Goal: Task Accomplishment & Management: Use online tool/utility

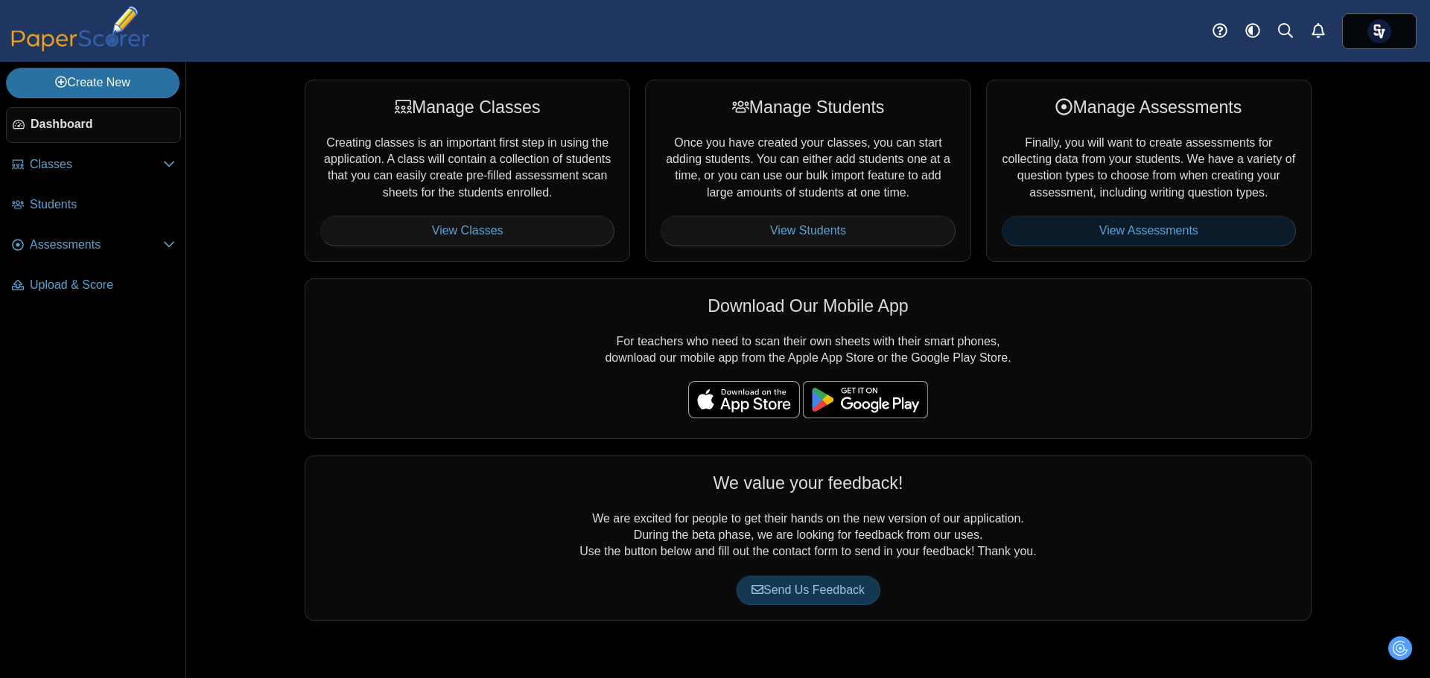
click at [1131, 229] on link "View Assessments" at bounding box center [1149, 231] width 294 height 30
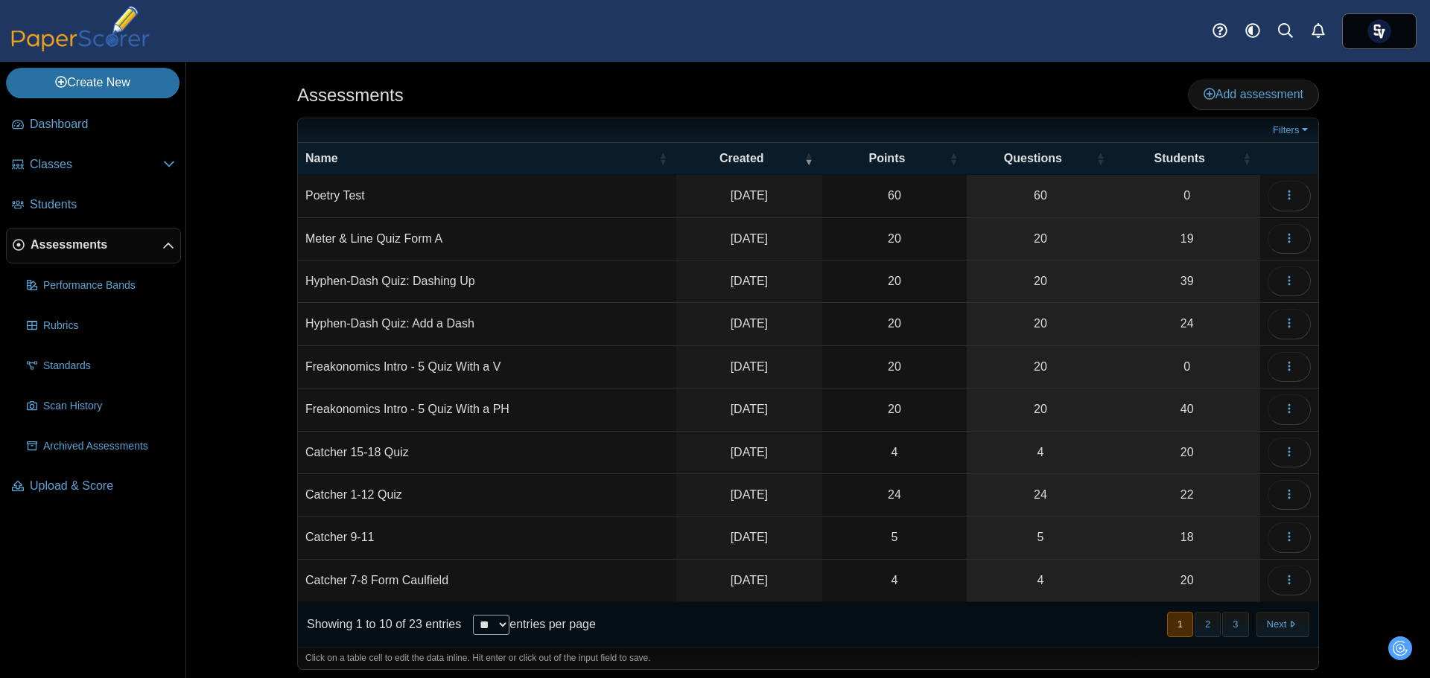
scroll to position [6, 0]
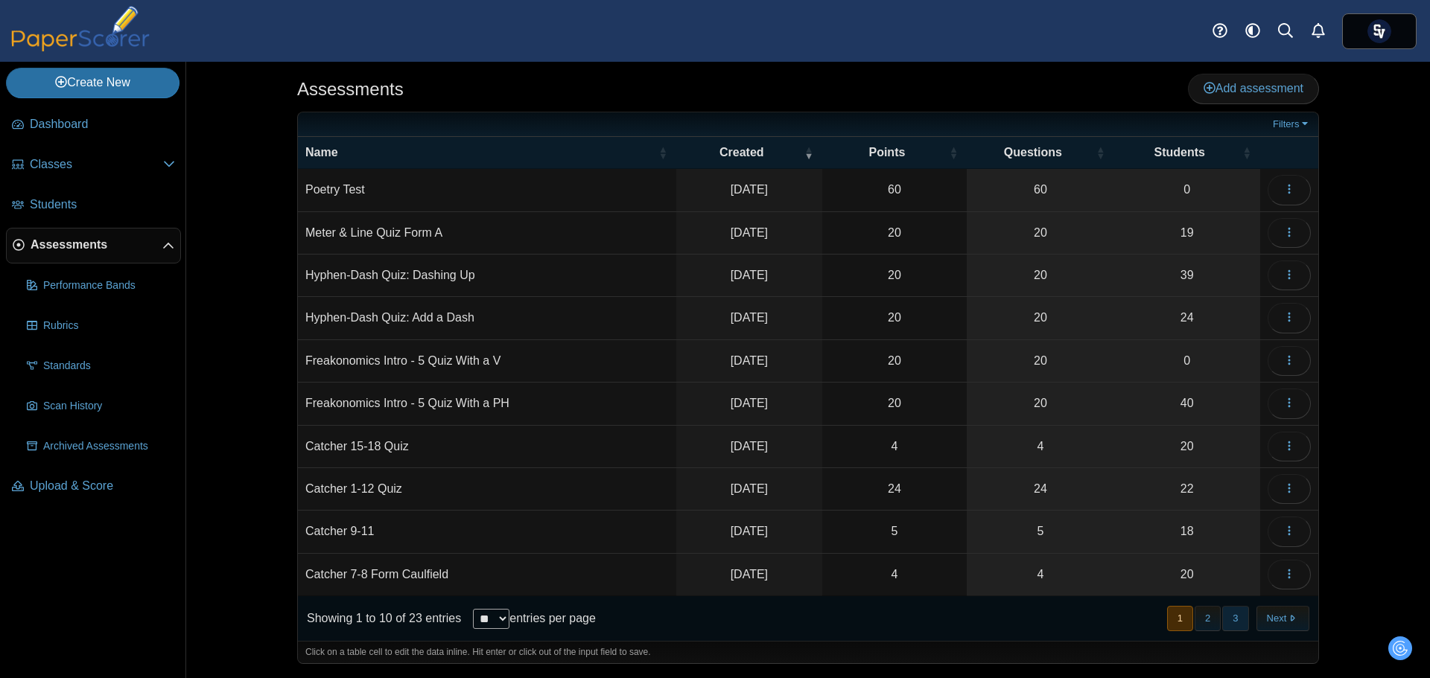
click at [1233, 615] on button "3" at bounding box center [1235, 618] width 26 height 25
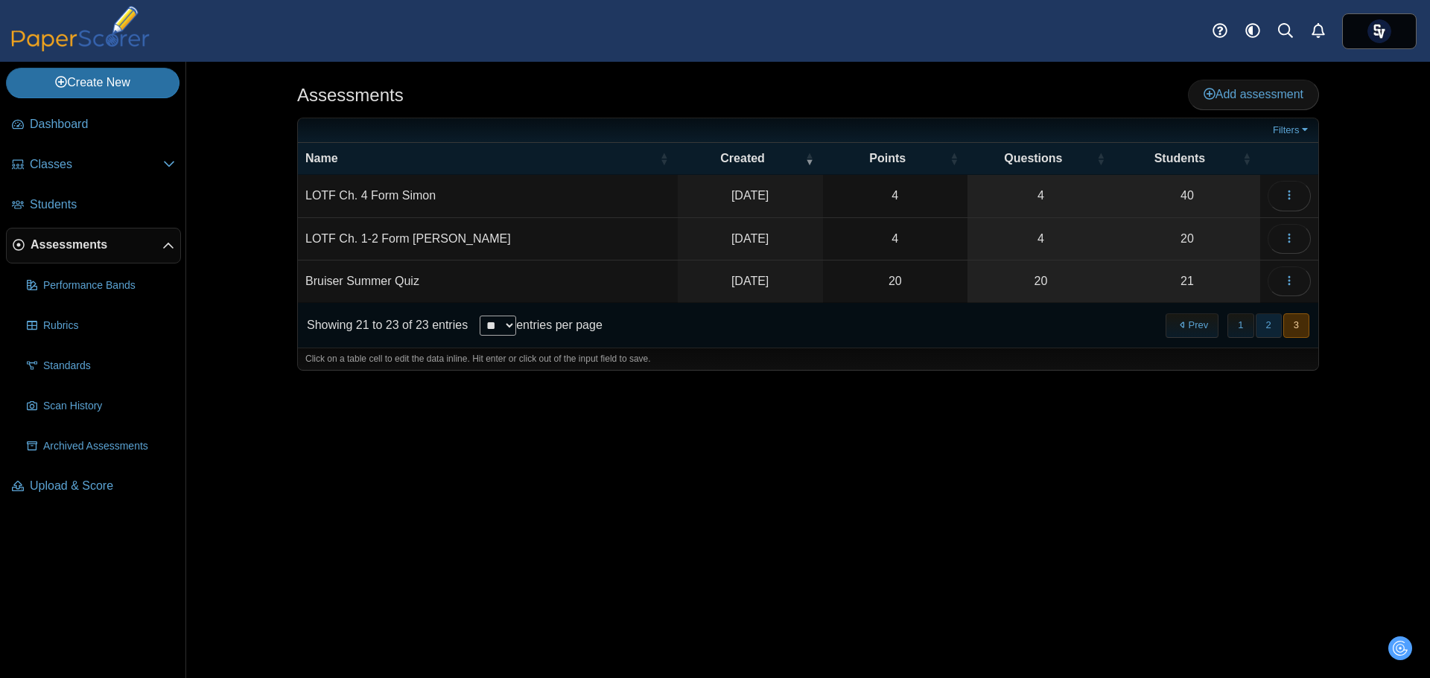
click at [1271, 321] on button "2" at bounding box center [1269, 326] width 26 height 25
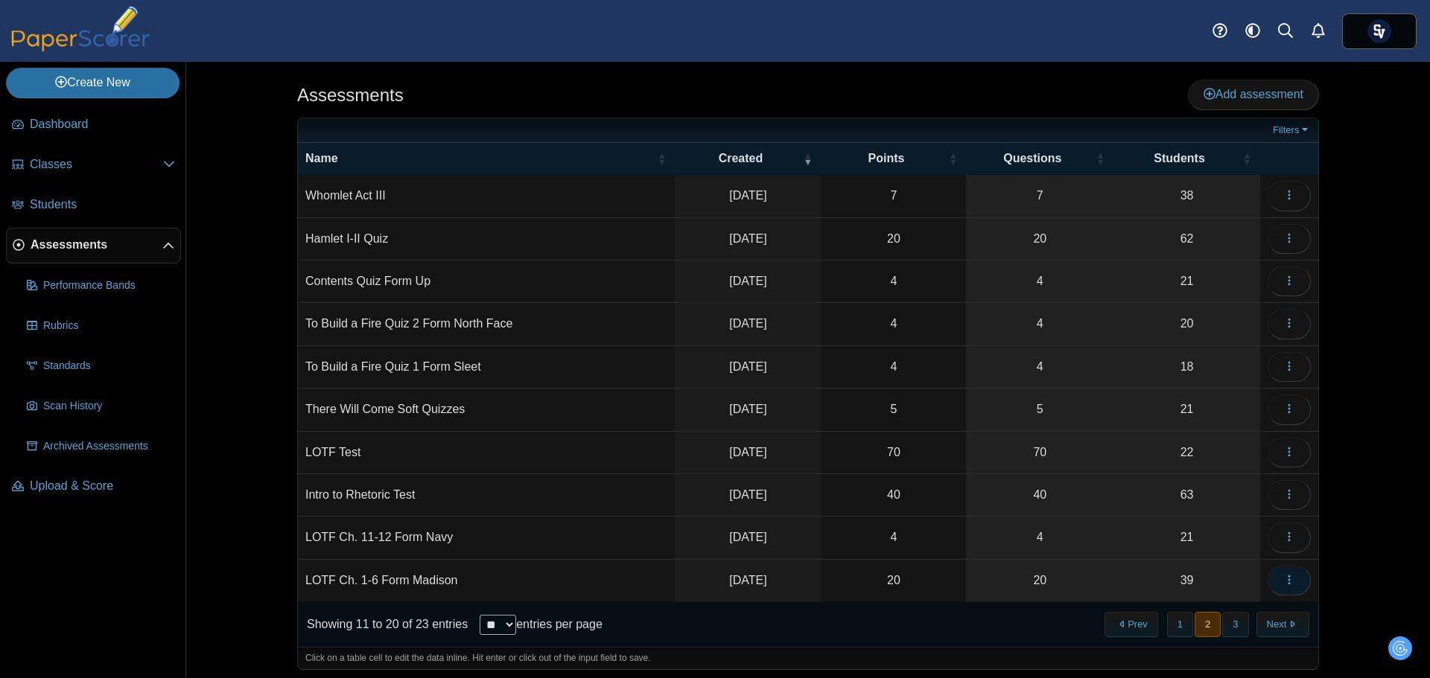
click at [1270, 577] on button "button" at bounding box center [1289, 581] width 43 height 30
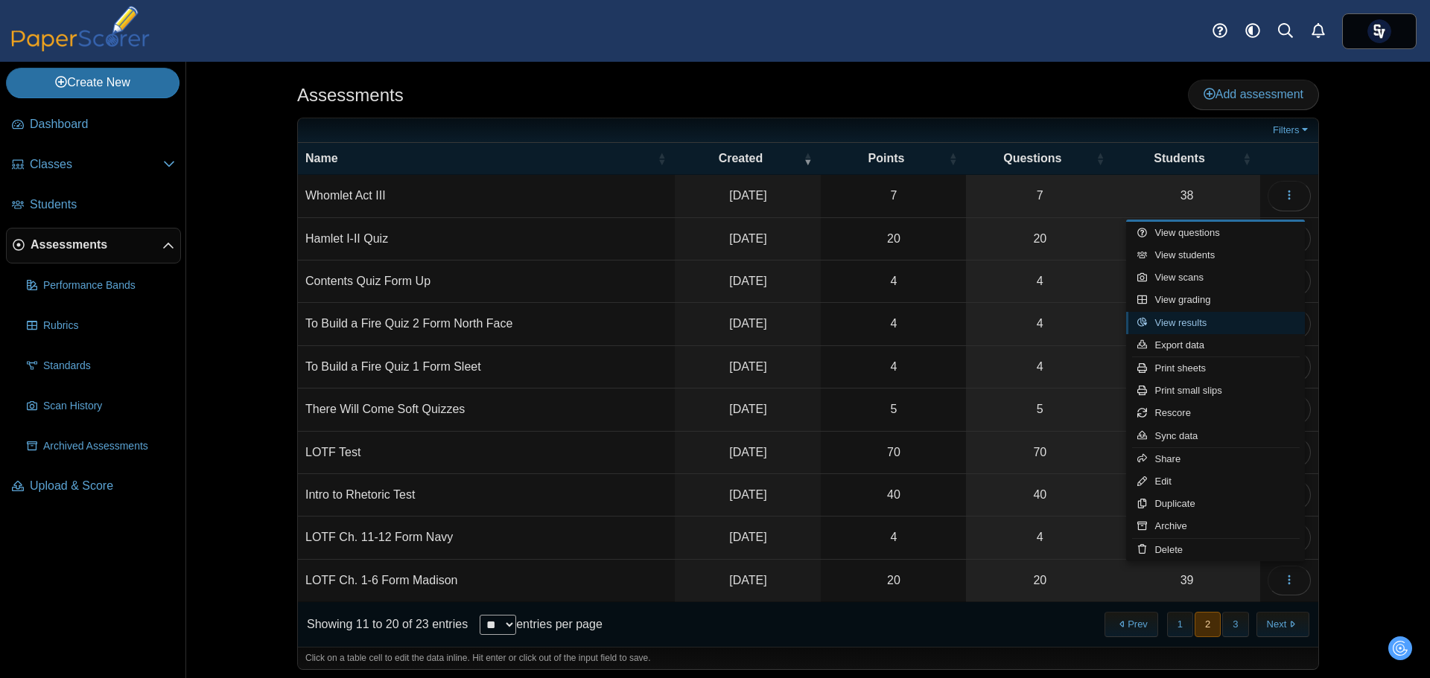
click at [1198, 315] on link "View results" at bounding box center [1215, 323] width 179 height 22
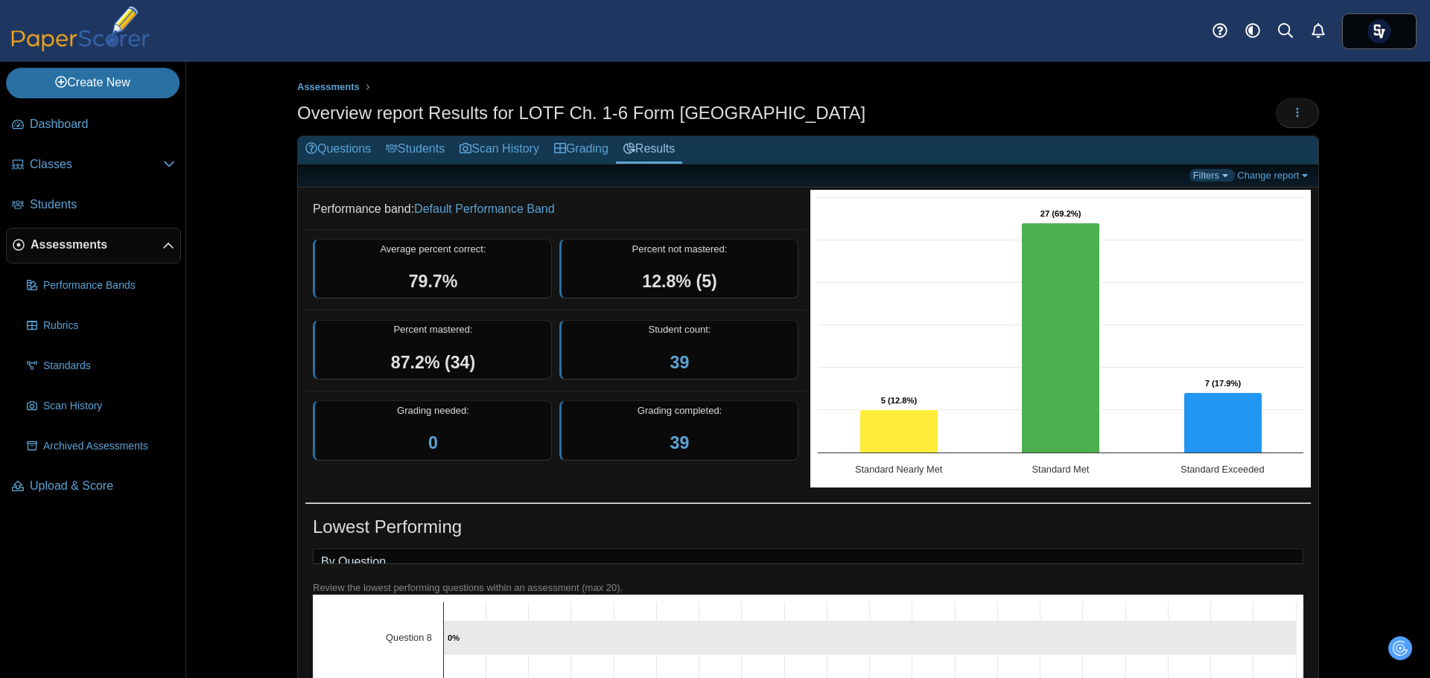
click at [1207, 179] on link "Filters" at bounding box center [1211, 175] width 45 height 13
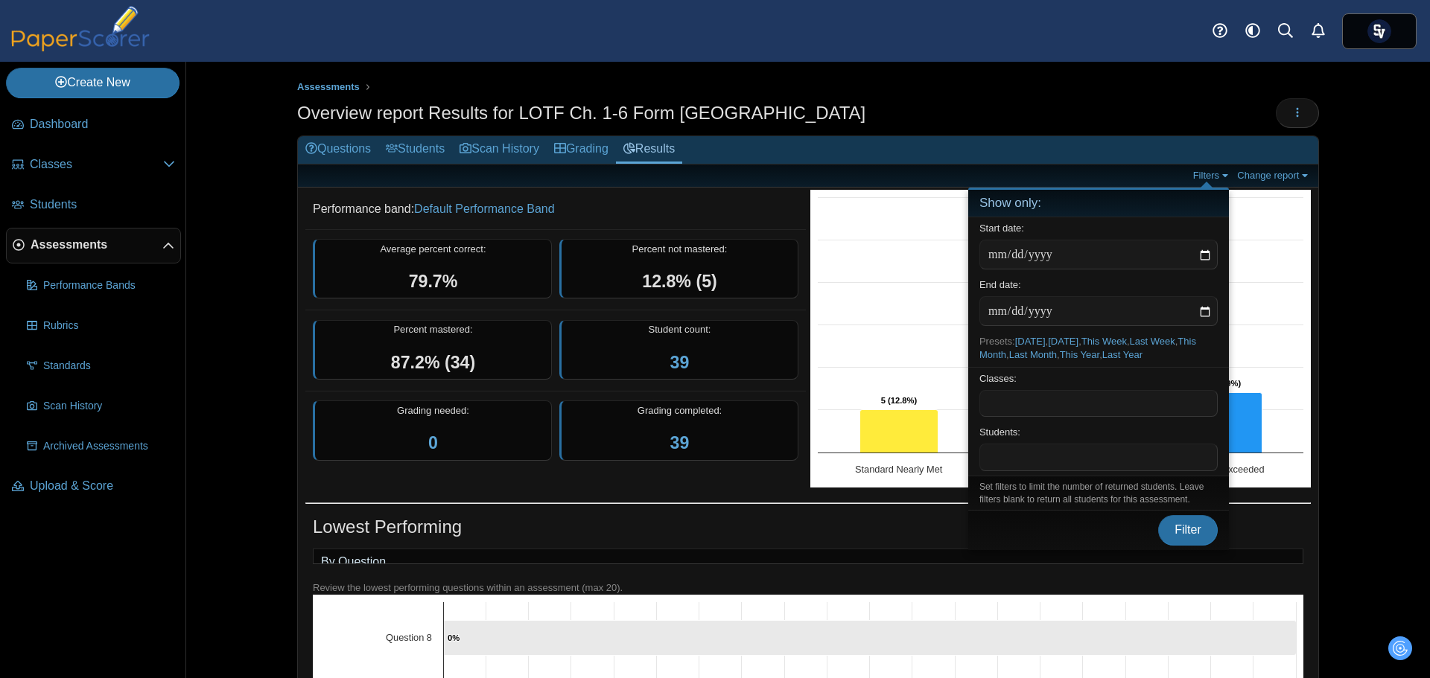
click at [1070, 412] on span at bounding box center [1098, 403] width 237 height 25
click at [1101, 346] on link "This Week" at bounding box center [1103, 341] width 45 height 11
type input "**********"
click at [1173, 536] on button "Filter" at bounding box center [1188, 548] width 60 height 30
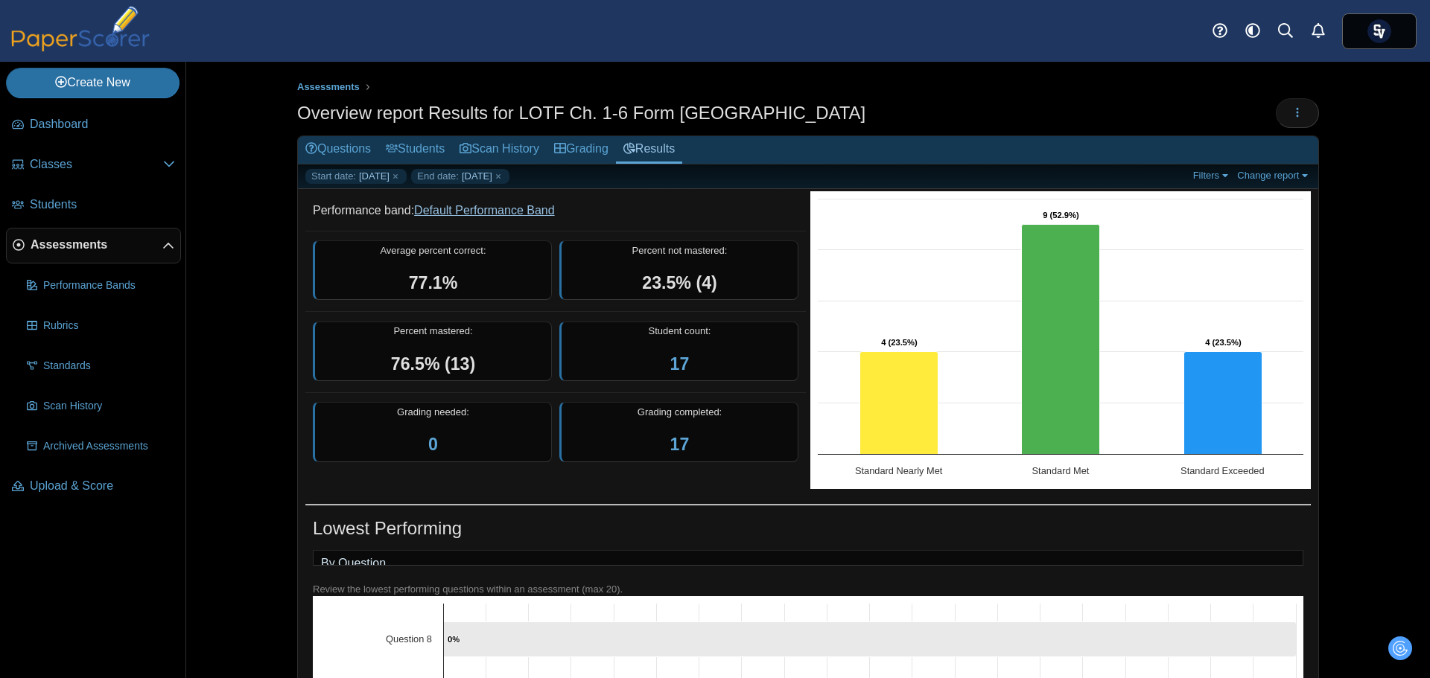
click at [453, 209] on link "Default Performance Band" at bounding box center [484, 210] width 141 height 13
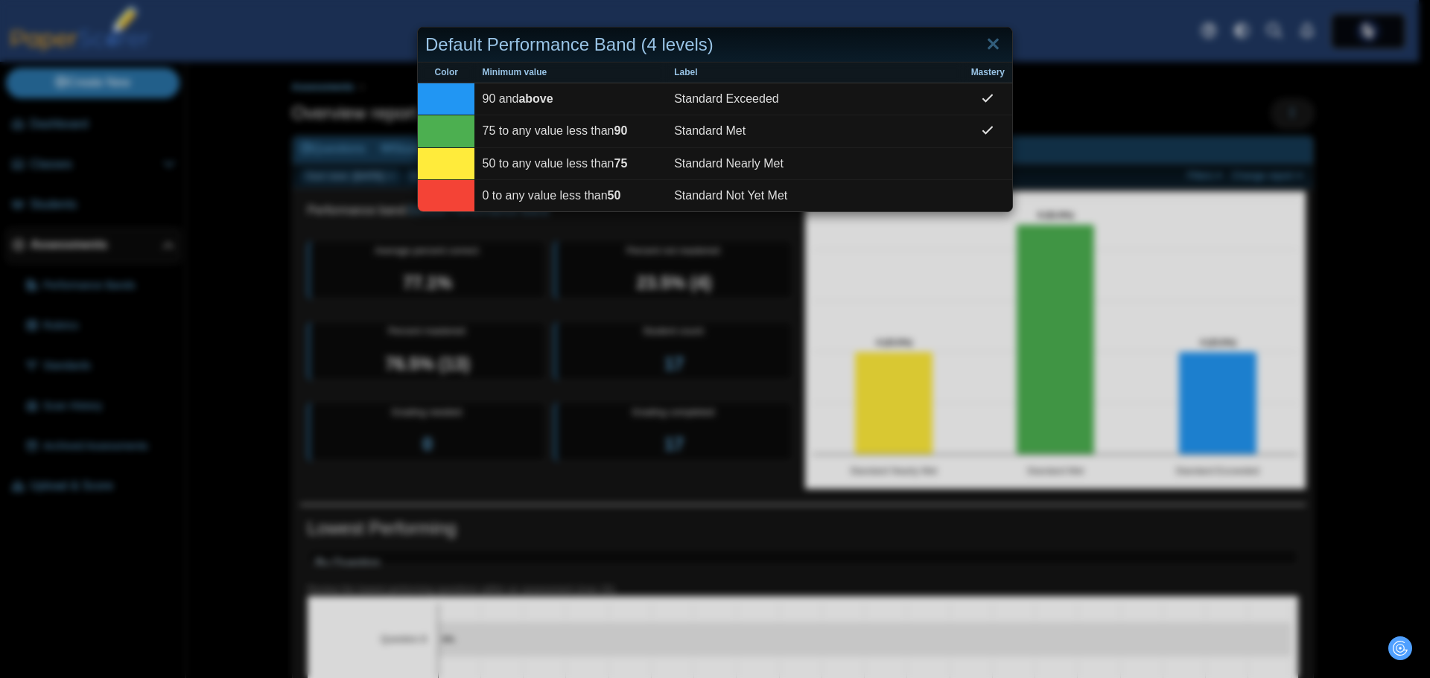
click at [646, 276] on div "Default Performance Band (4 levels) Color Minimum value Label Mastery 90 and ab…" at bounding box center [715, 339] width 1430 height 678
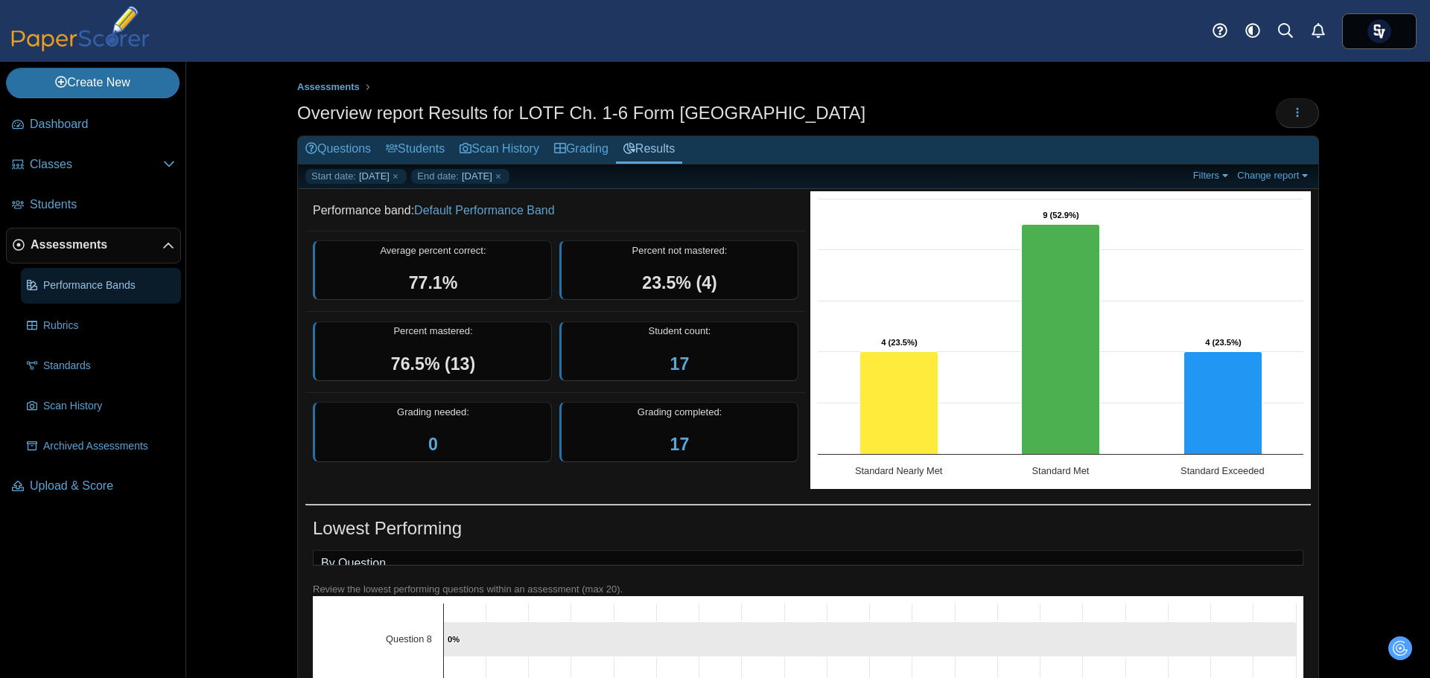
click at [112, 285] on span "Performance Bands" at bounding box center [109, 286] width 132 height 15
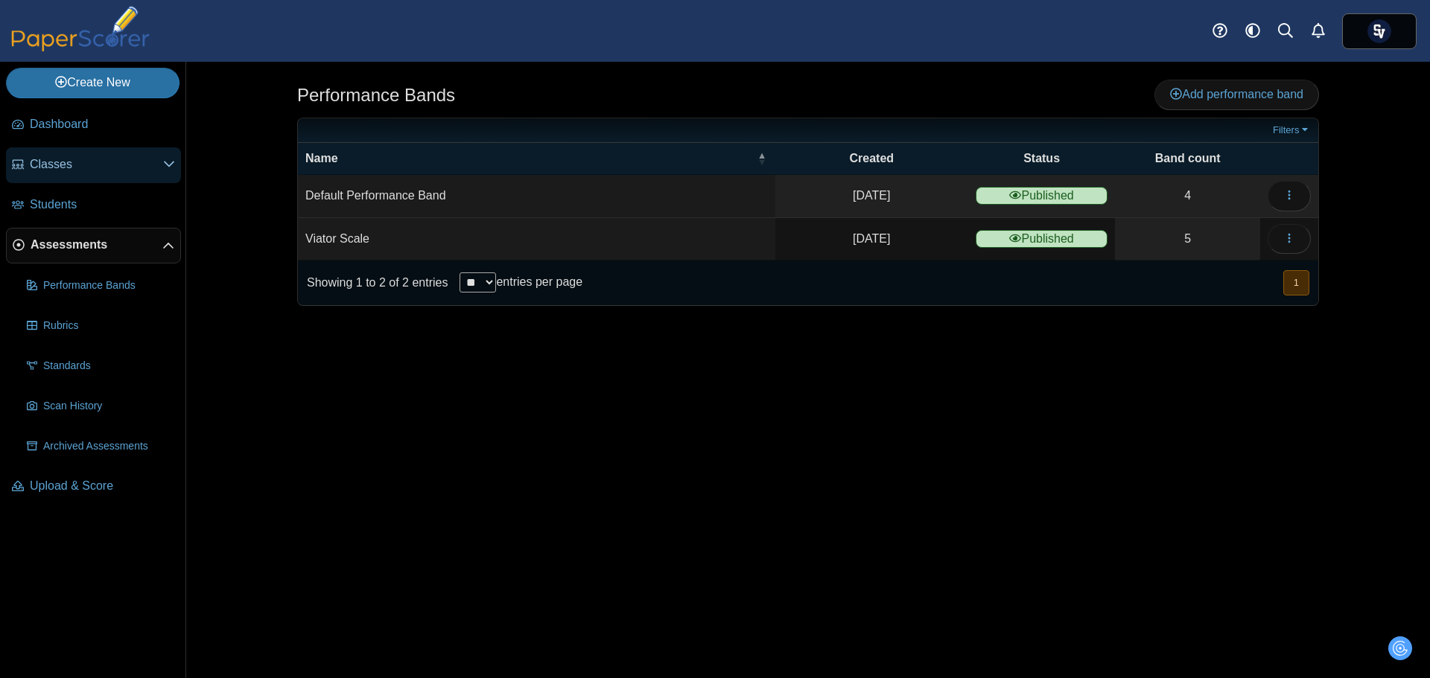
click at [174, 153] on link "Classes" at bounding box center [93, 165] width 175 height 36
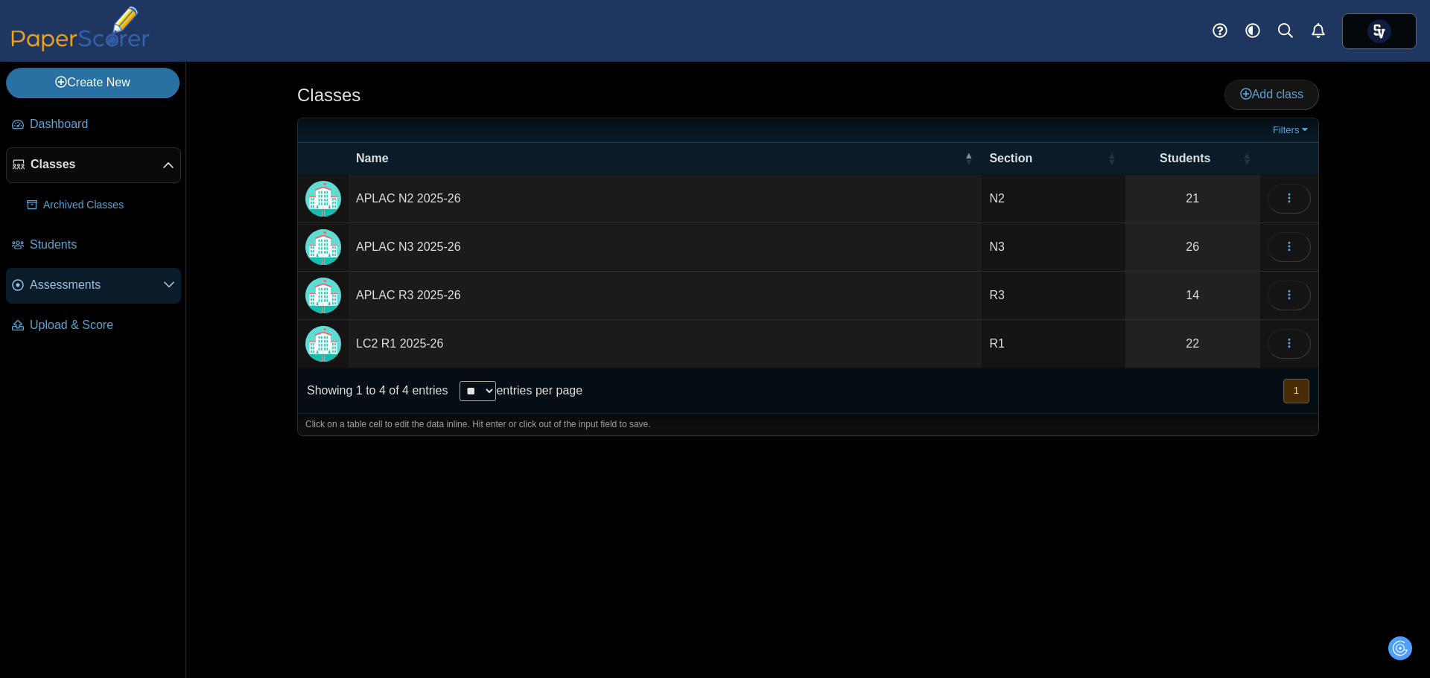
click at [67, 272] on link "Assessments" at bounding box center [93, 286] width 175 height 36
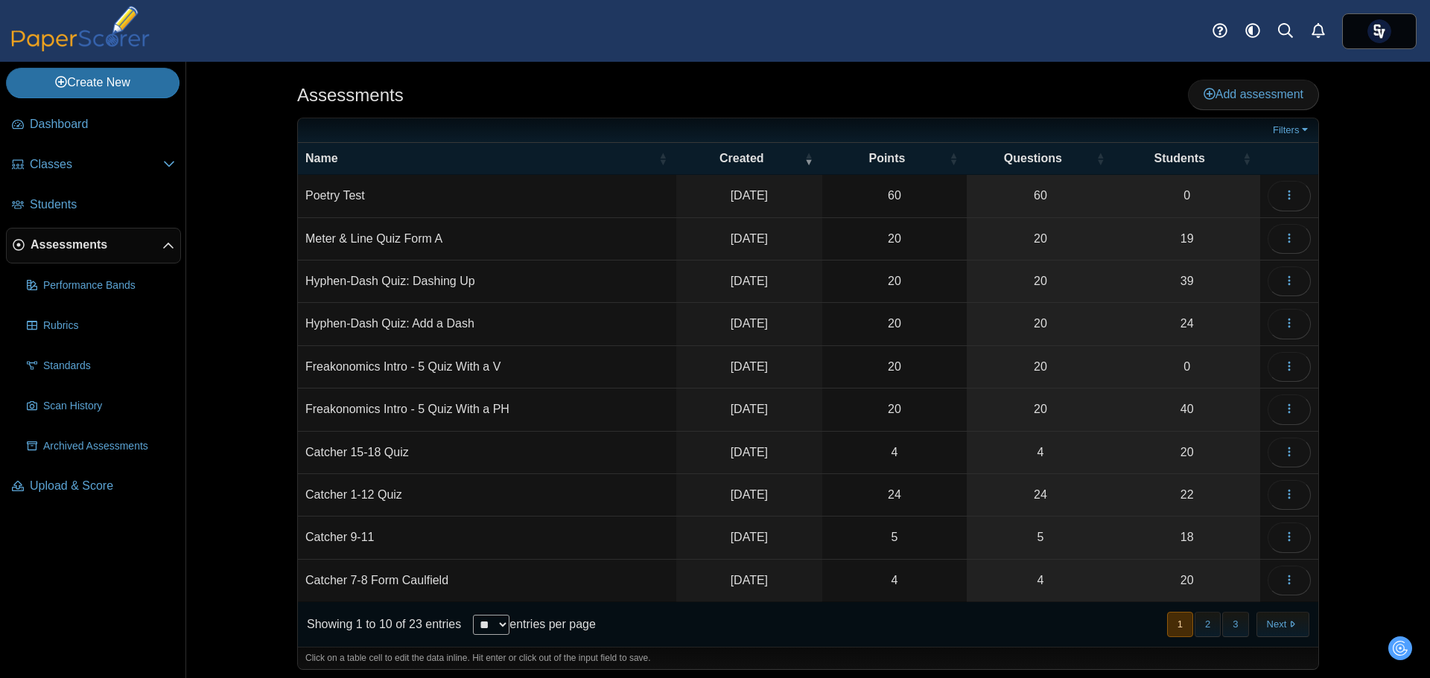
scroll to position [6, 0]
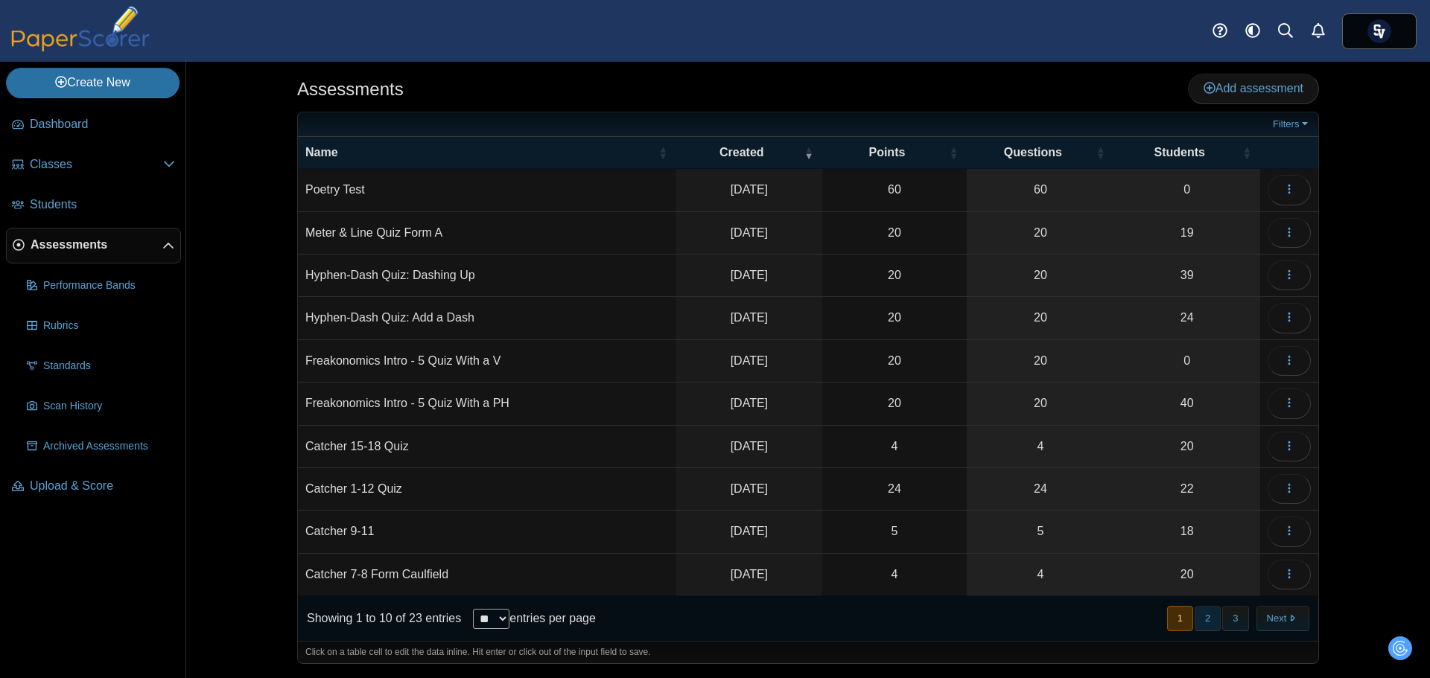
click at [1212, 622] on button "2" at bounding box center [1208, 618] width 26 height 25
click at [1284, 576] on icon "button" at bounding box center [1289, 574] width 12 height 12
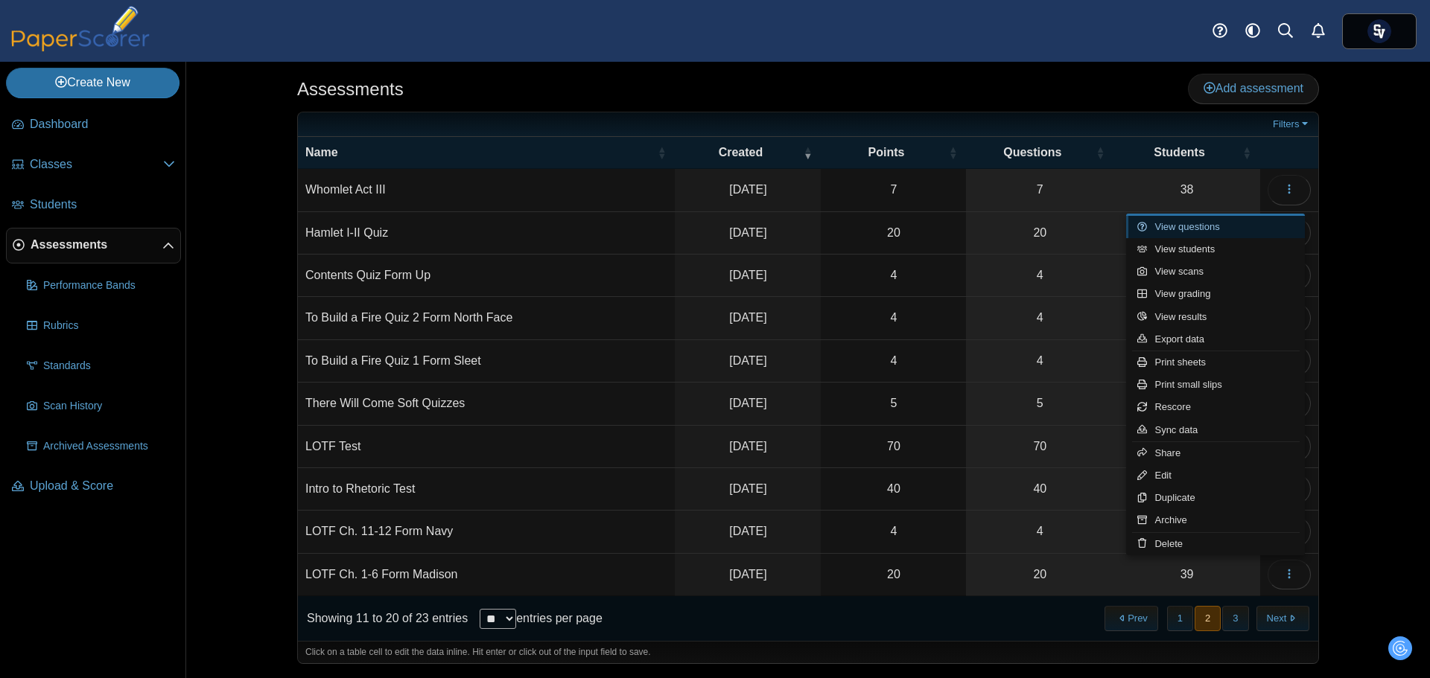
click at [1242, 222] on link "View questions" at bounding box center [1215, 227] width 179 height 22
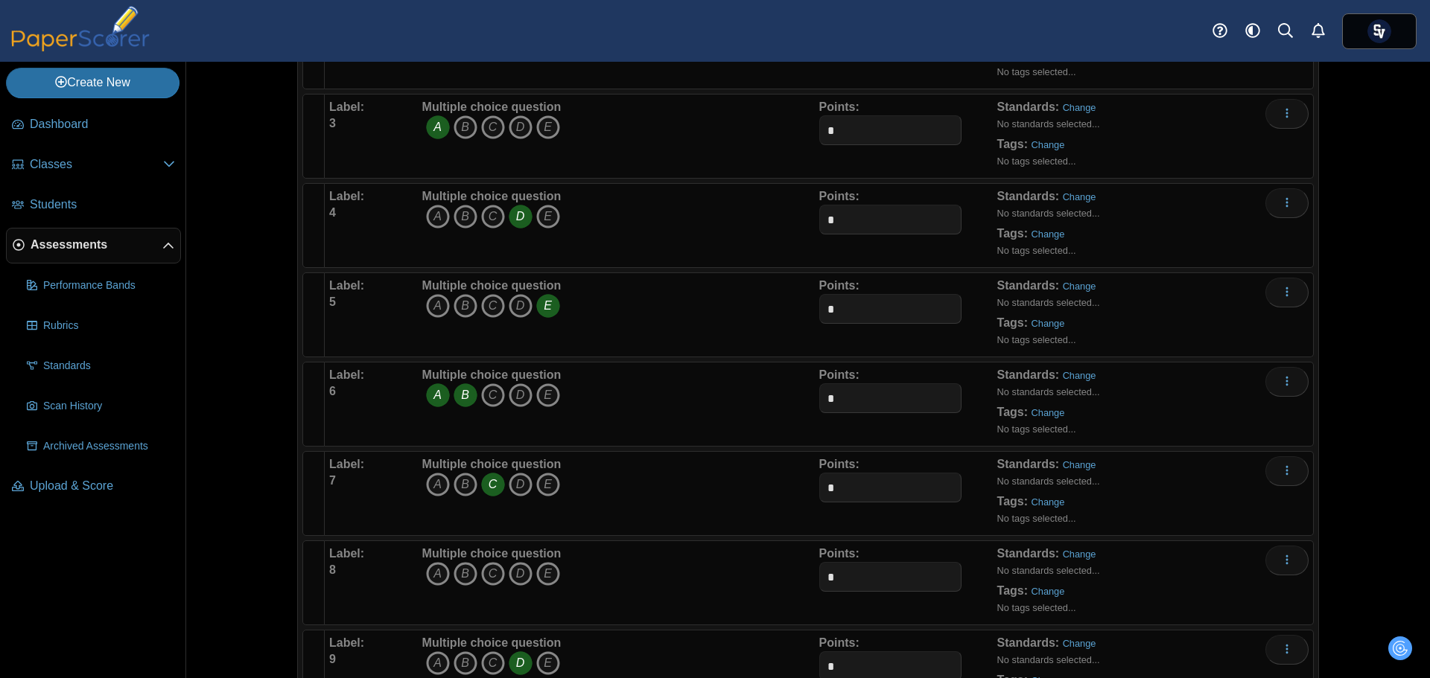
scroll to position [372, 0]
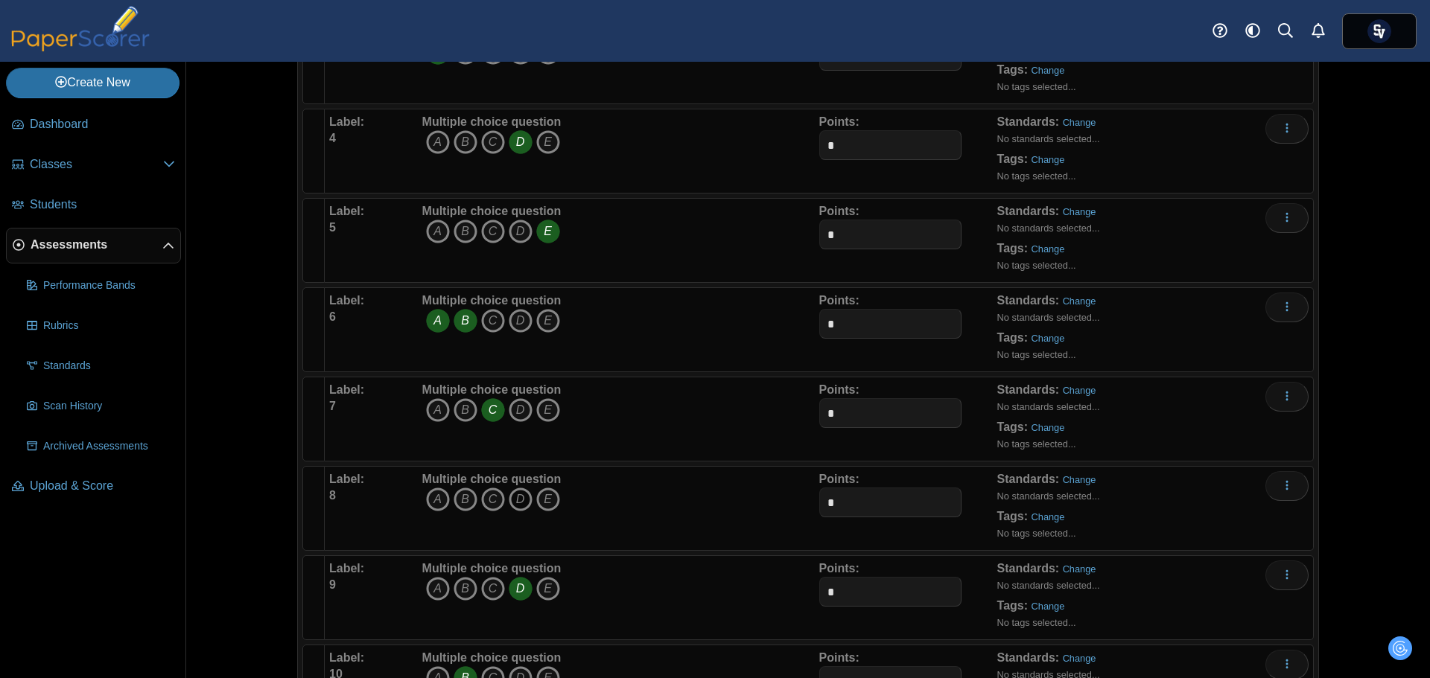
click at [516, 498] on icon "D" at bounding box center [521, 500] width 24 height 24
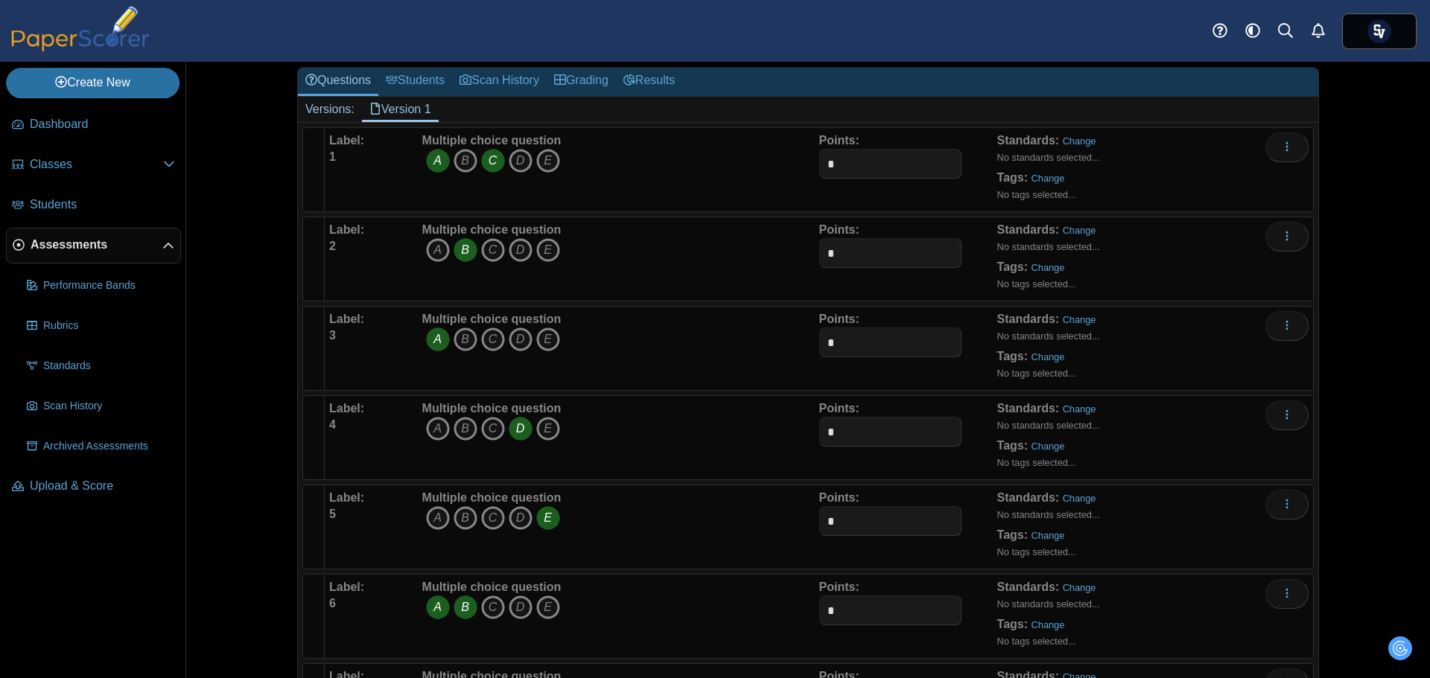
scroll to position [0, 0]
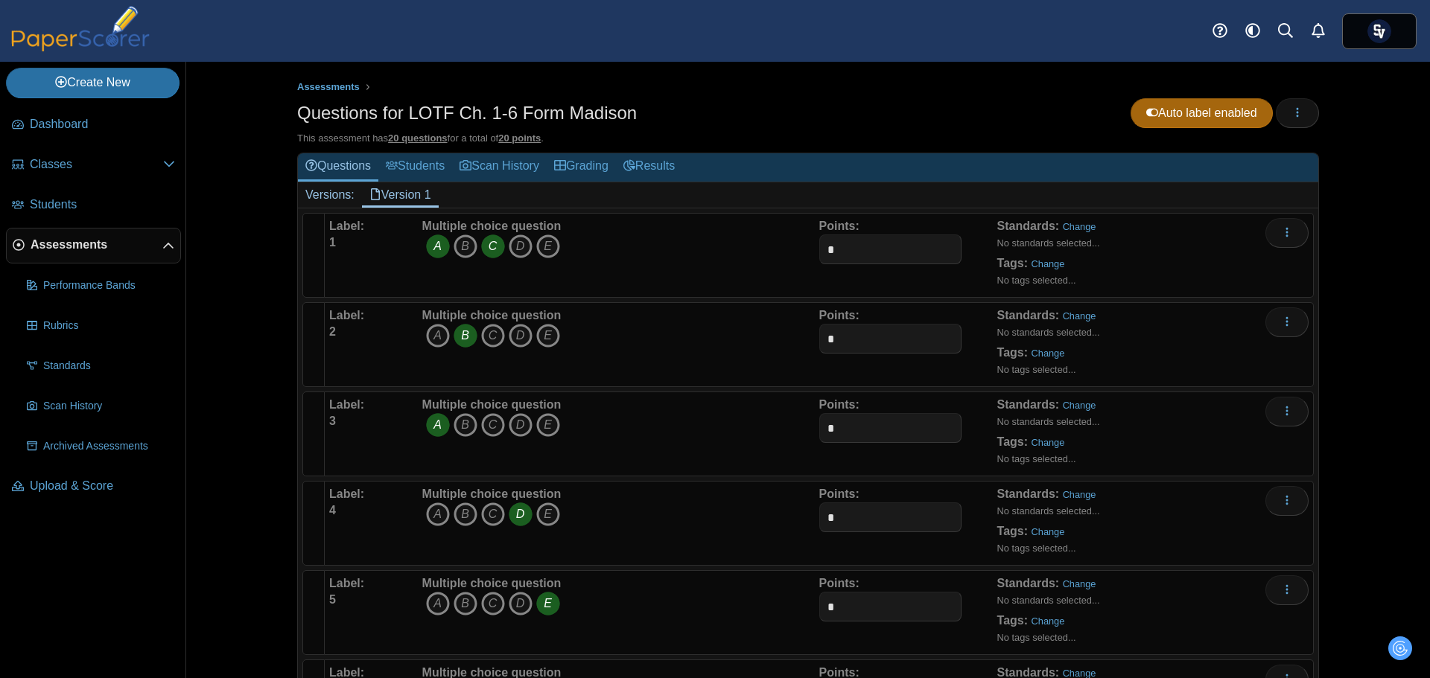
click at [955, 127] on div "Questions for LOTF Ch. 1-6 Form Madison Auto label enabled Loading…" at bounding box center [808, 115] width 1022 height 34
click at [85, 401] on span "Scan History" at bounding box center [109, 406] width 132 height 15
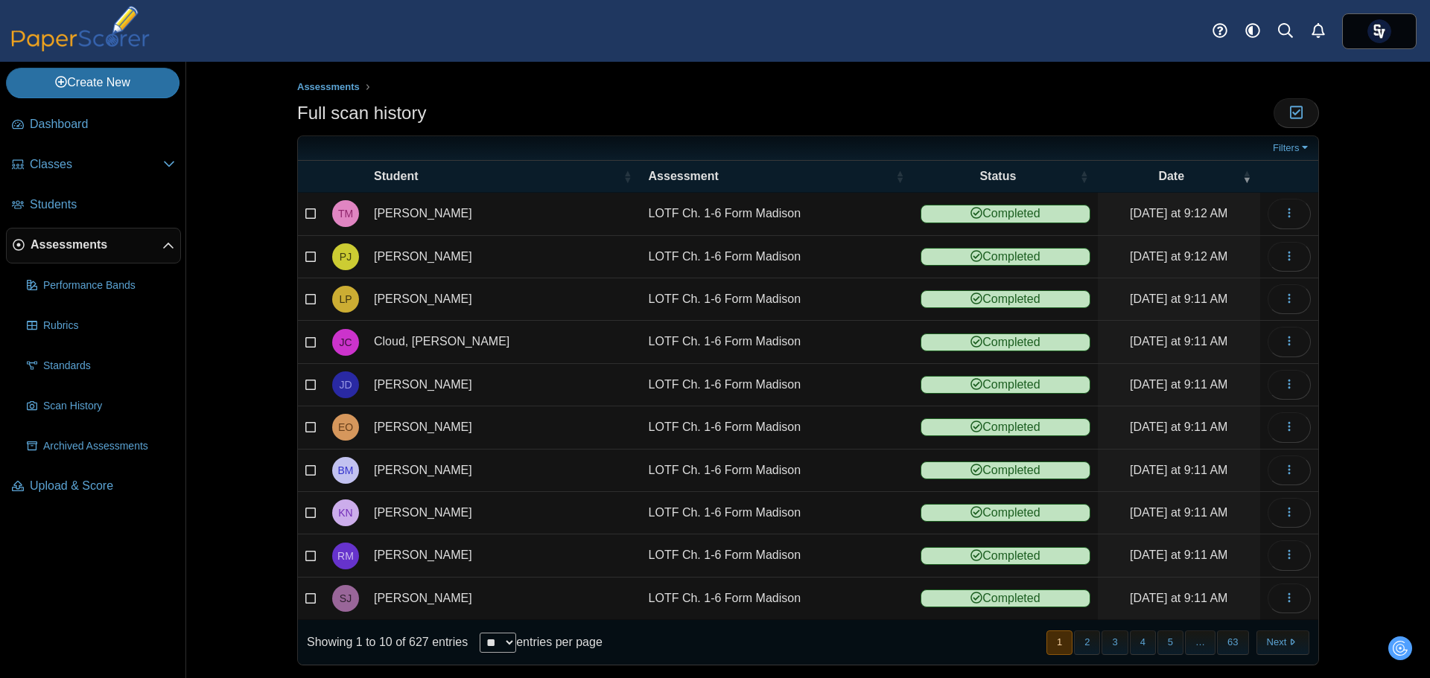
click at [89, 246] on span "Assessments" at bounding box center [97, 245] width 132 height 16
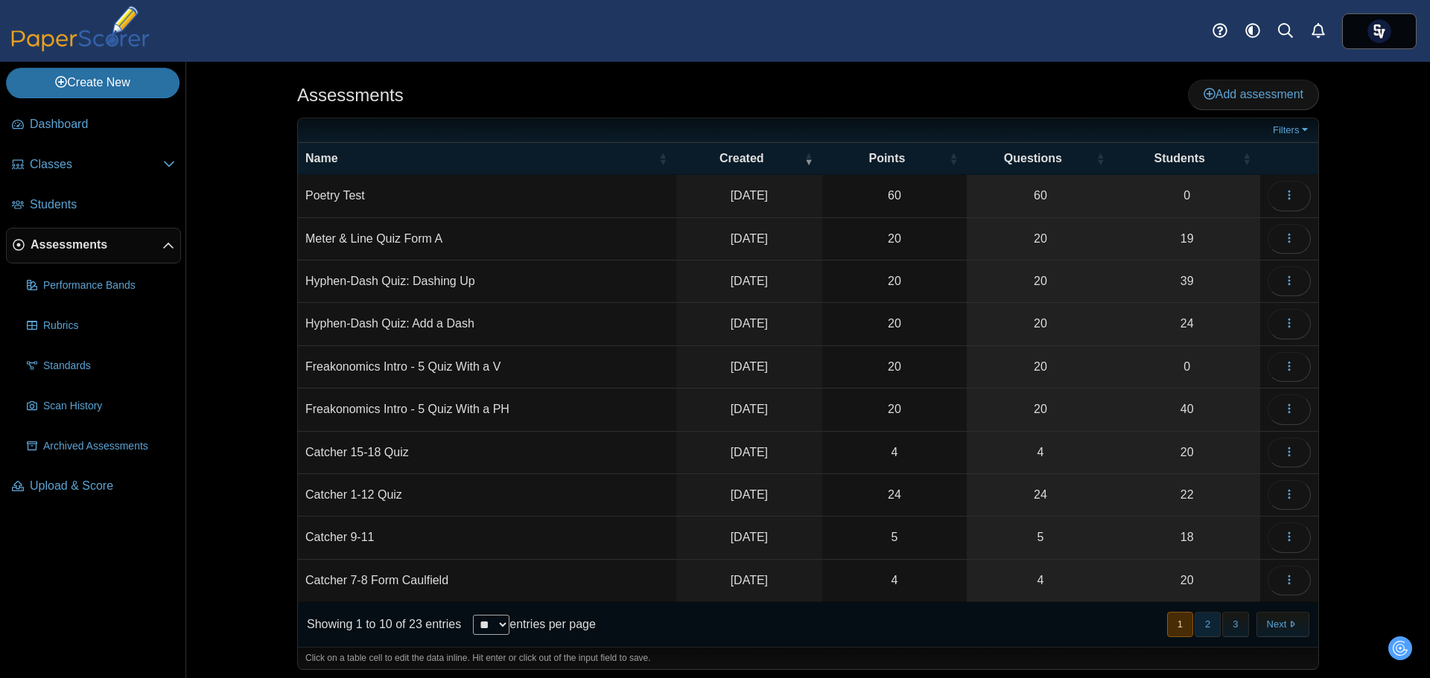
click at [1195, 620] on button "2" at bounding box center [1208, 624] width 26 height 25
click at [1283, 581] on icon "button" at bounding box center [1289, 580] width 12 height 12
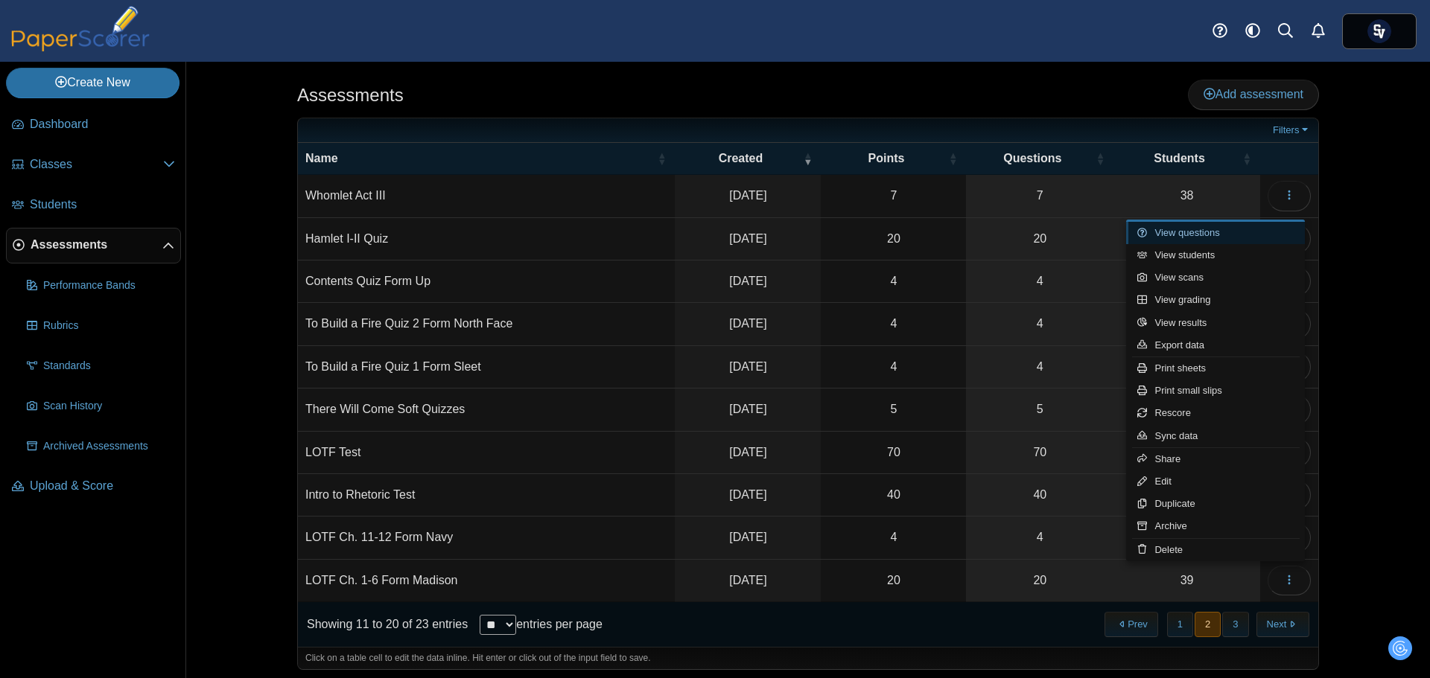
click at [1227, 233] on link "View questions" at bounding box center [1215, 233] width 179 height 22
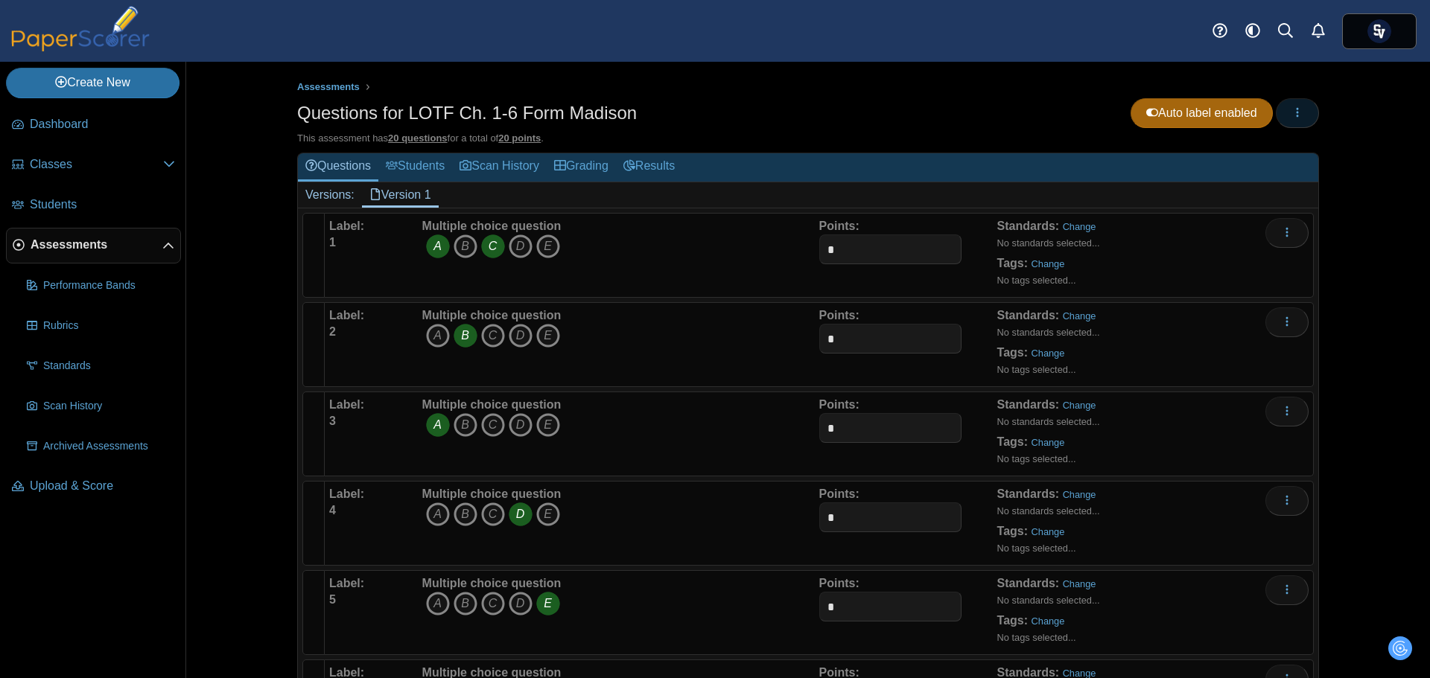
click at [1302, 112] on button "button" at bounding box center [1297, 113] width 43 height 30
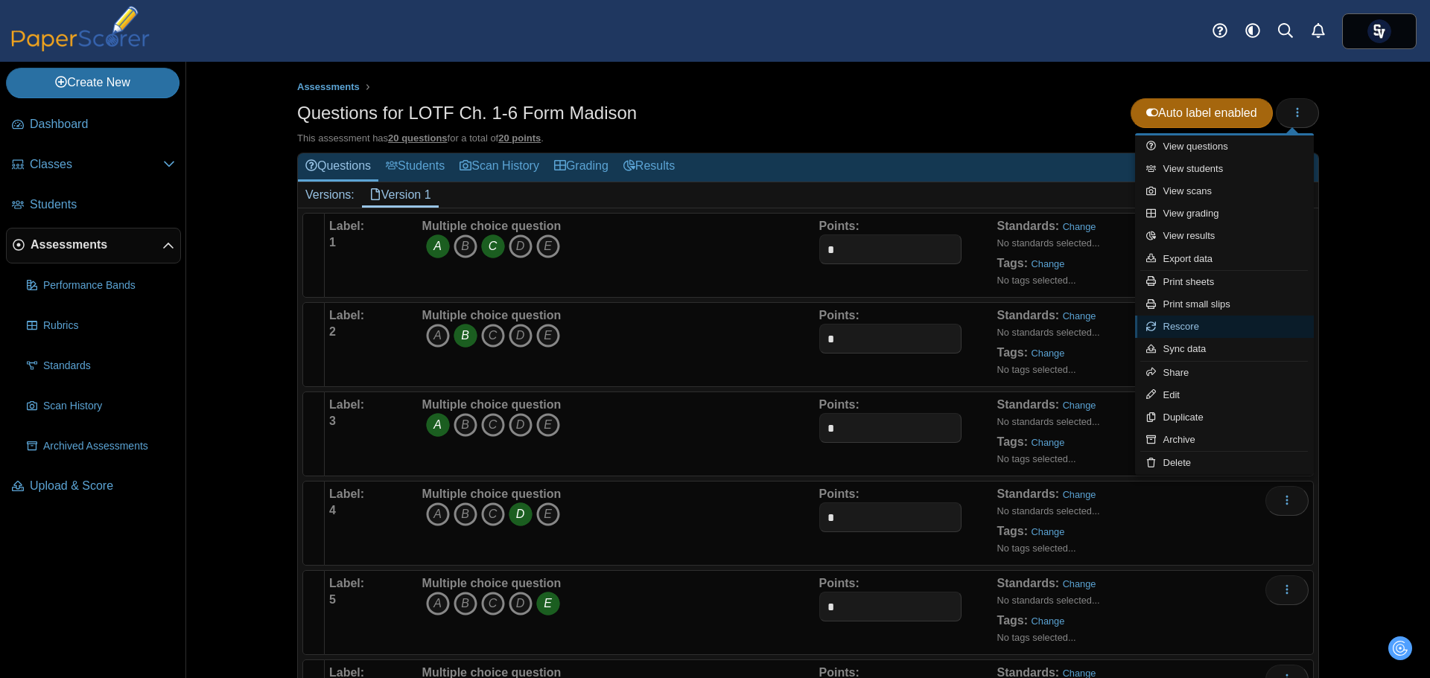
click at [1225, 330] on link "Rescore" at bounding box center [1224, 327] width 179 height 22
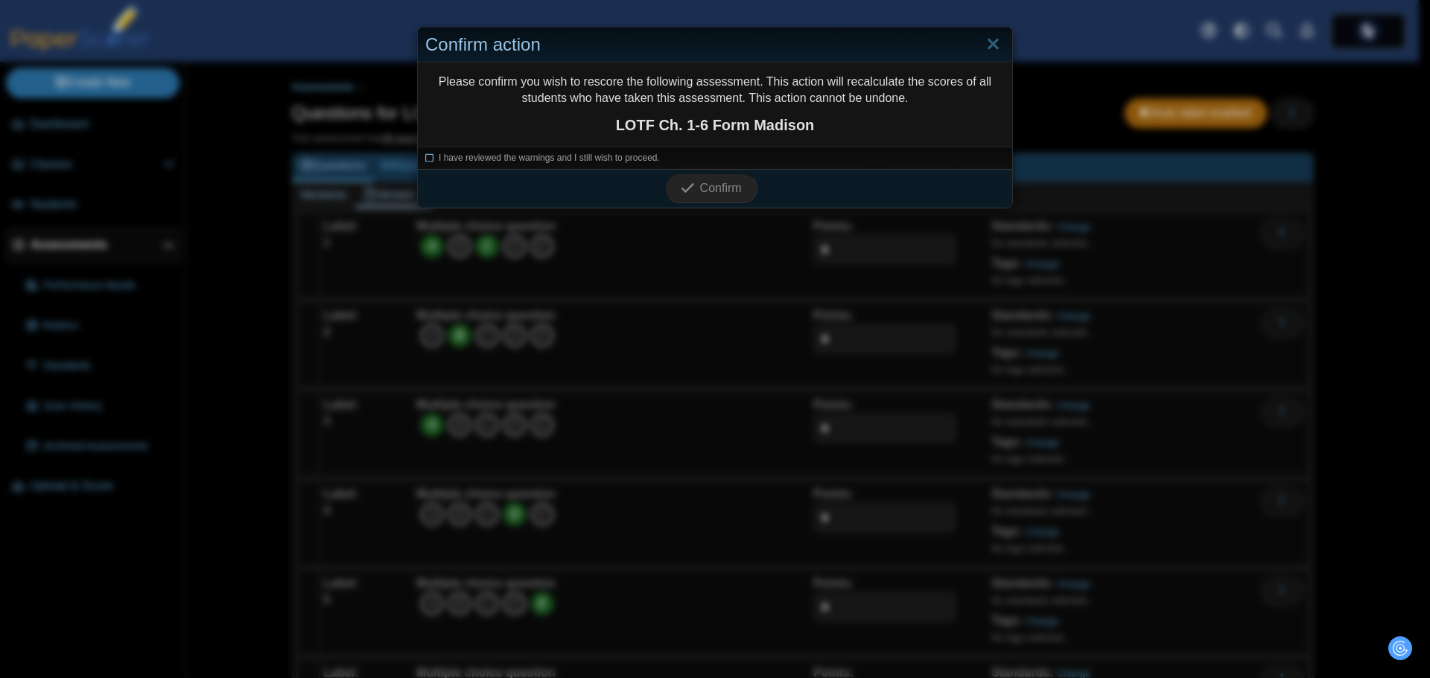
click at [459, 159] on span "I have reviewed the warnings and I still wish to proceed." at bounding box center [549, 158] width 221 height 10
click at [687, 188] on icon "submit" at bounding box center [688, 188] width 14 height 14
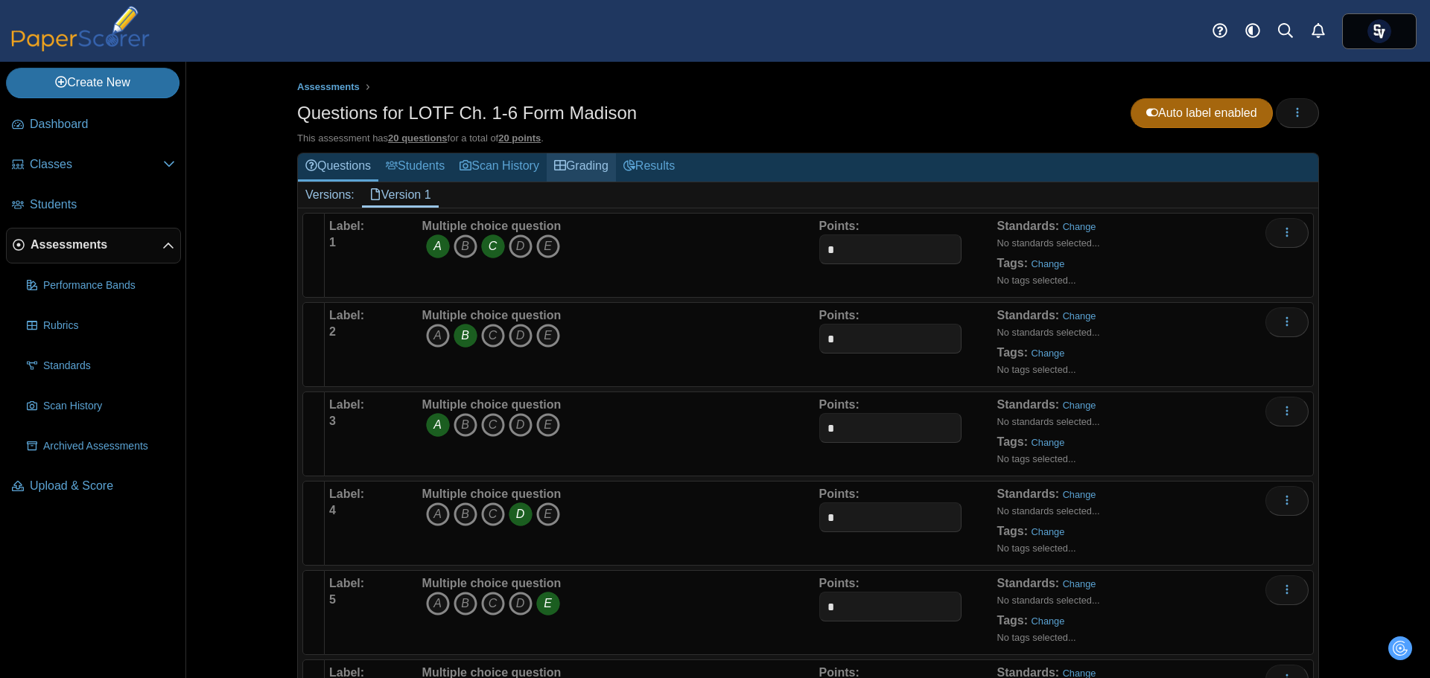
click at [592, 164] on link "Grading" at bounding box center [581, 167] width 69 height 28
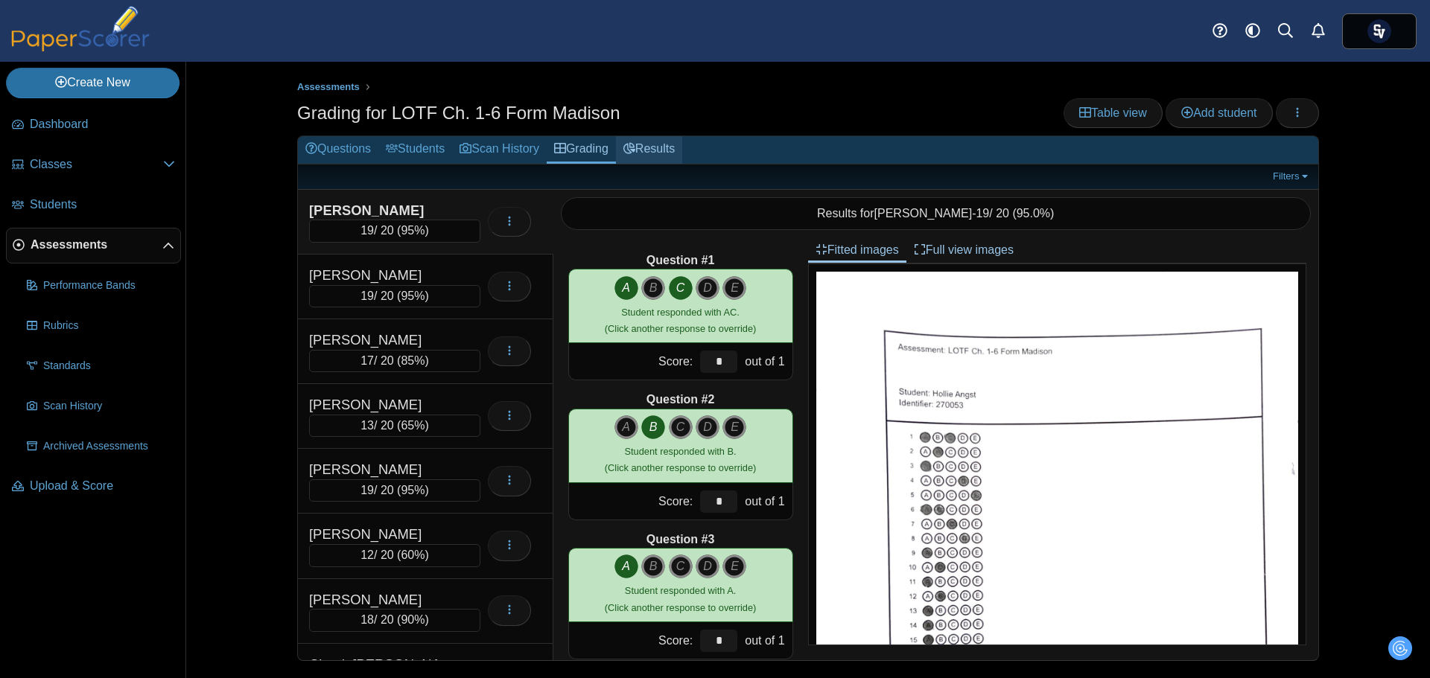
click at [661, 147] on link "Results" at bounding box center [649, 150] width 66 height 28
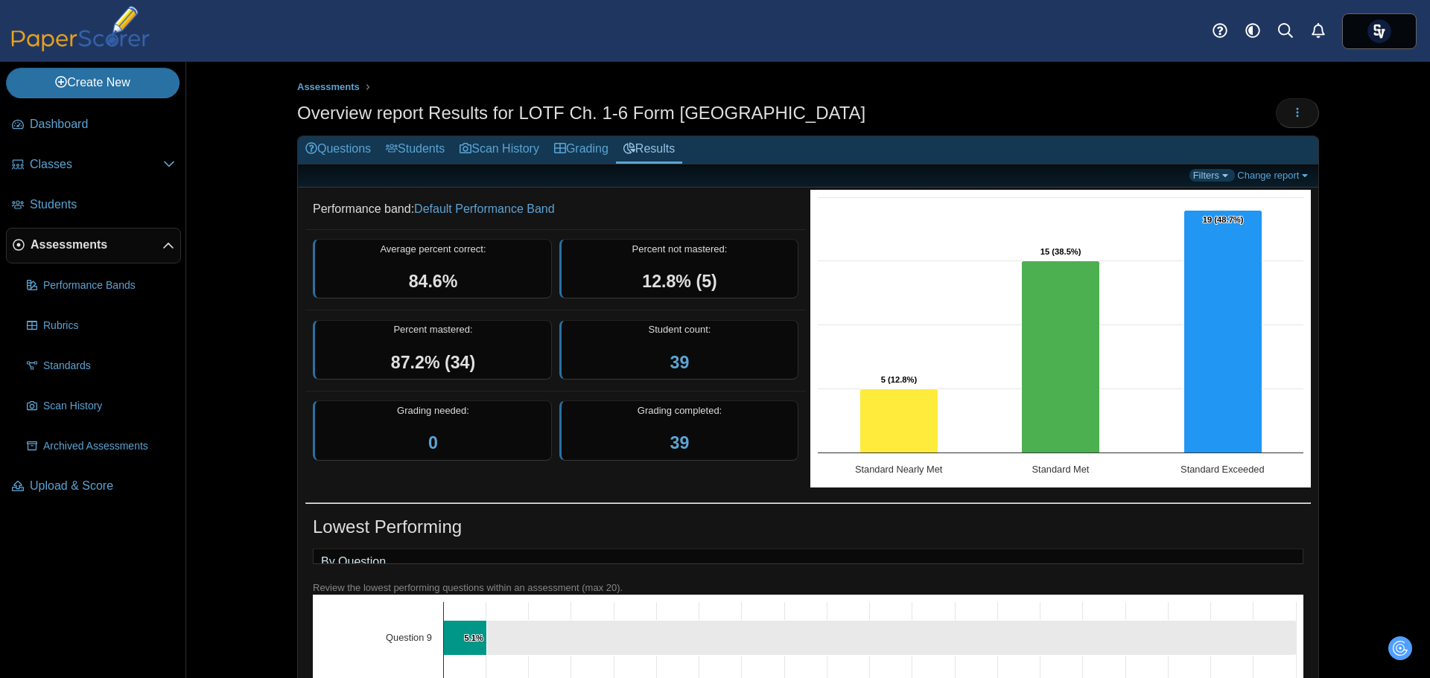
click at [1200, 172] on link "Filters" at bounding box center [1211, 175] width 45 height 13
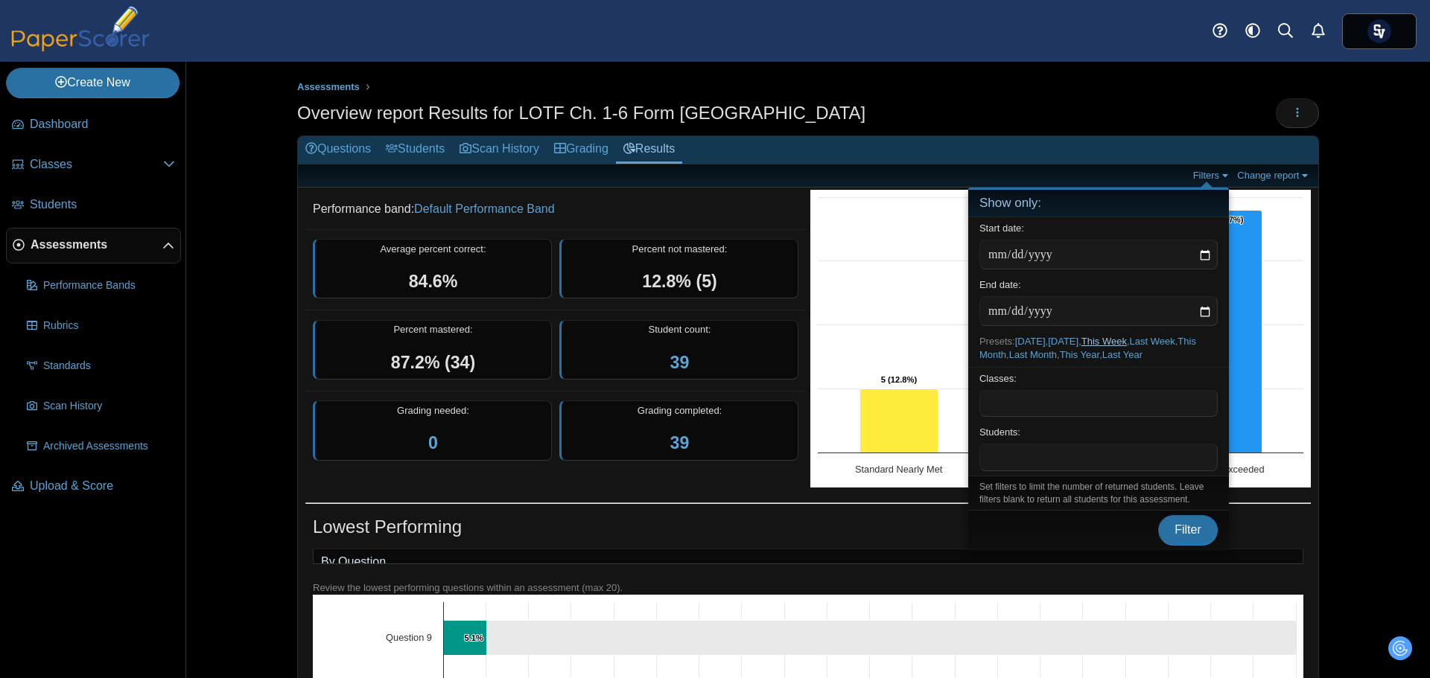
click at [1113, 338] on link "This Week" at bounding box center [1103, 341] width 45 height 11
type input "**********"
click at [1180, 518] on button "Filter" at bounding box center [1188, 530] width 60 height 30
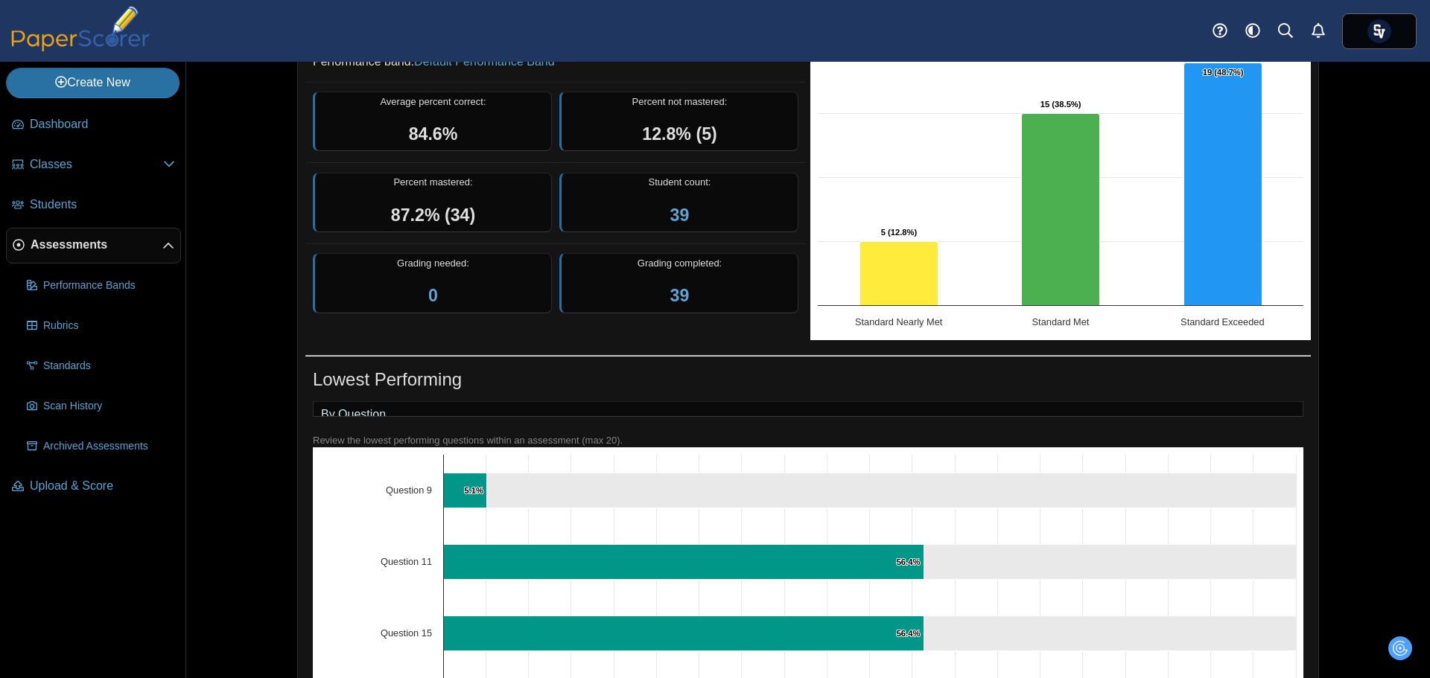
scroll to position [251, 0]
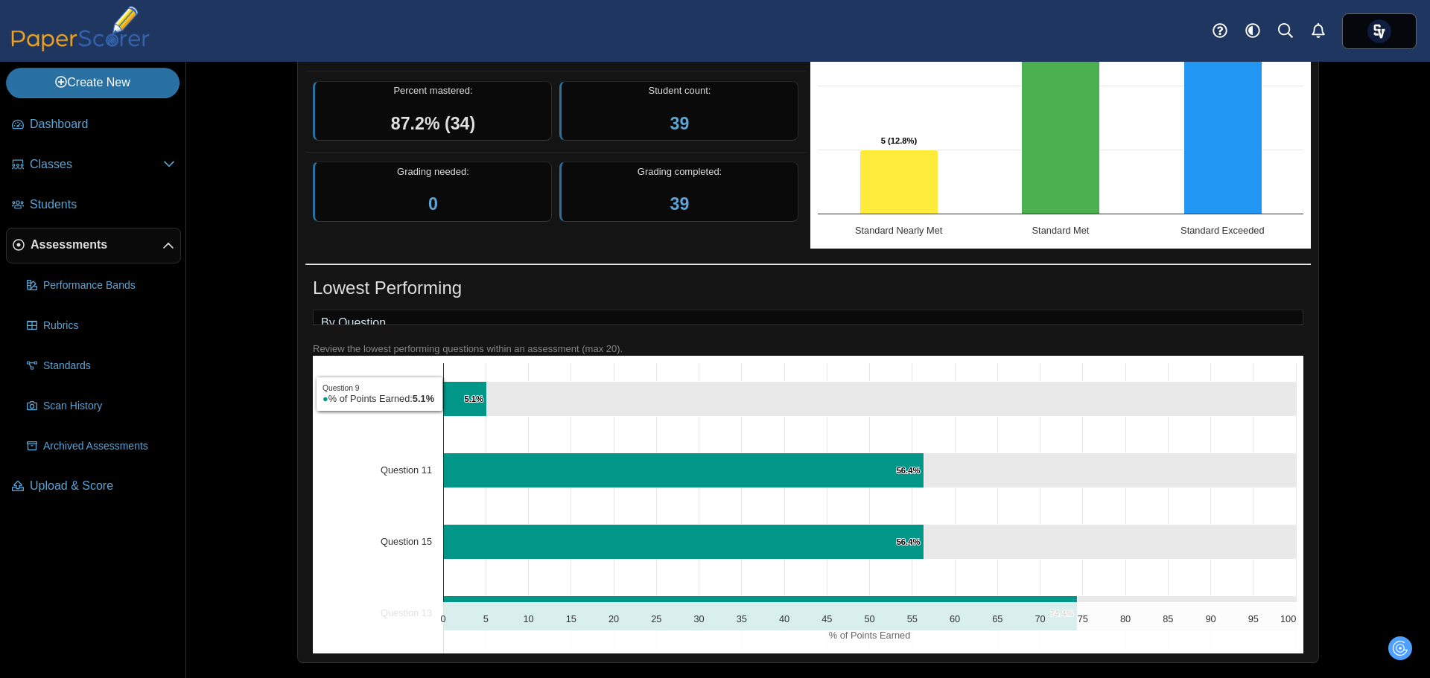
click at [418, 397] on text "Question 9" at bounding box center [409, 398] width 46 height 11
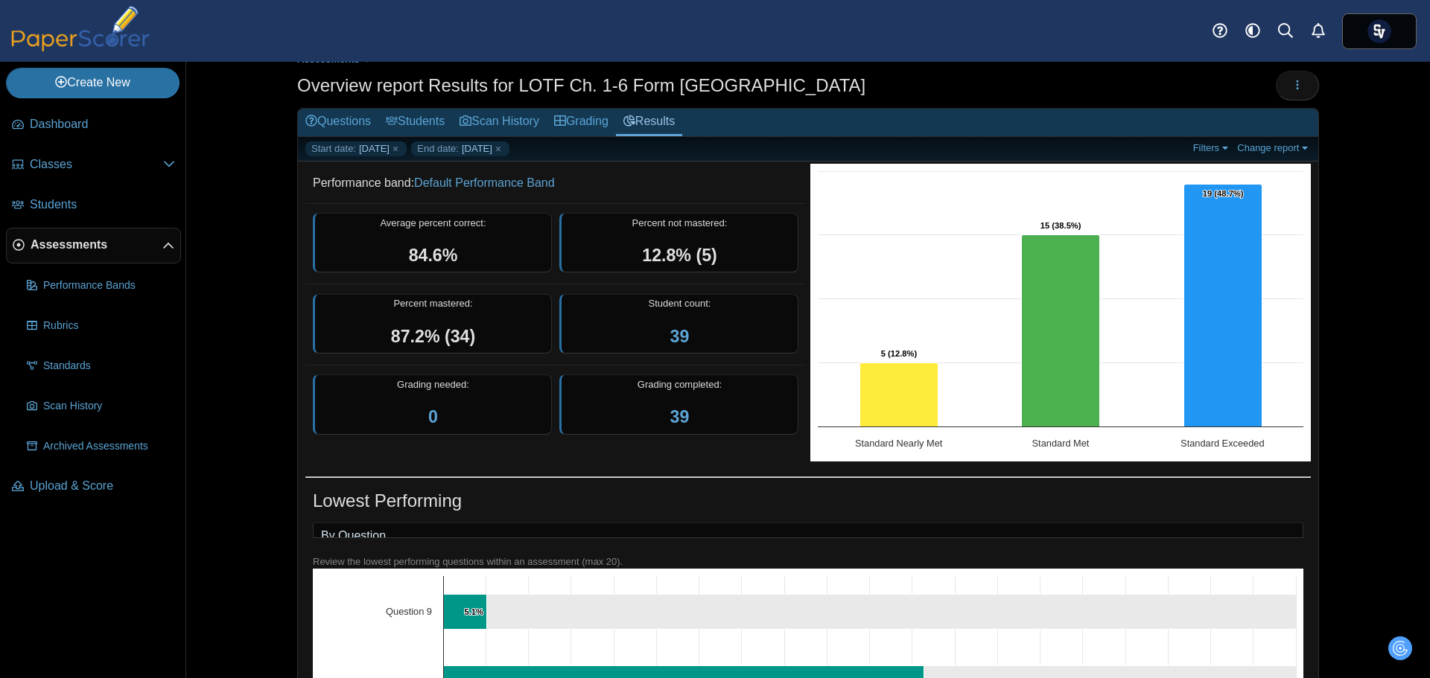
scroll to position [0, 0]
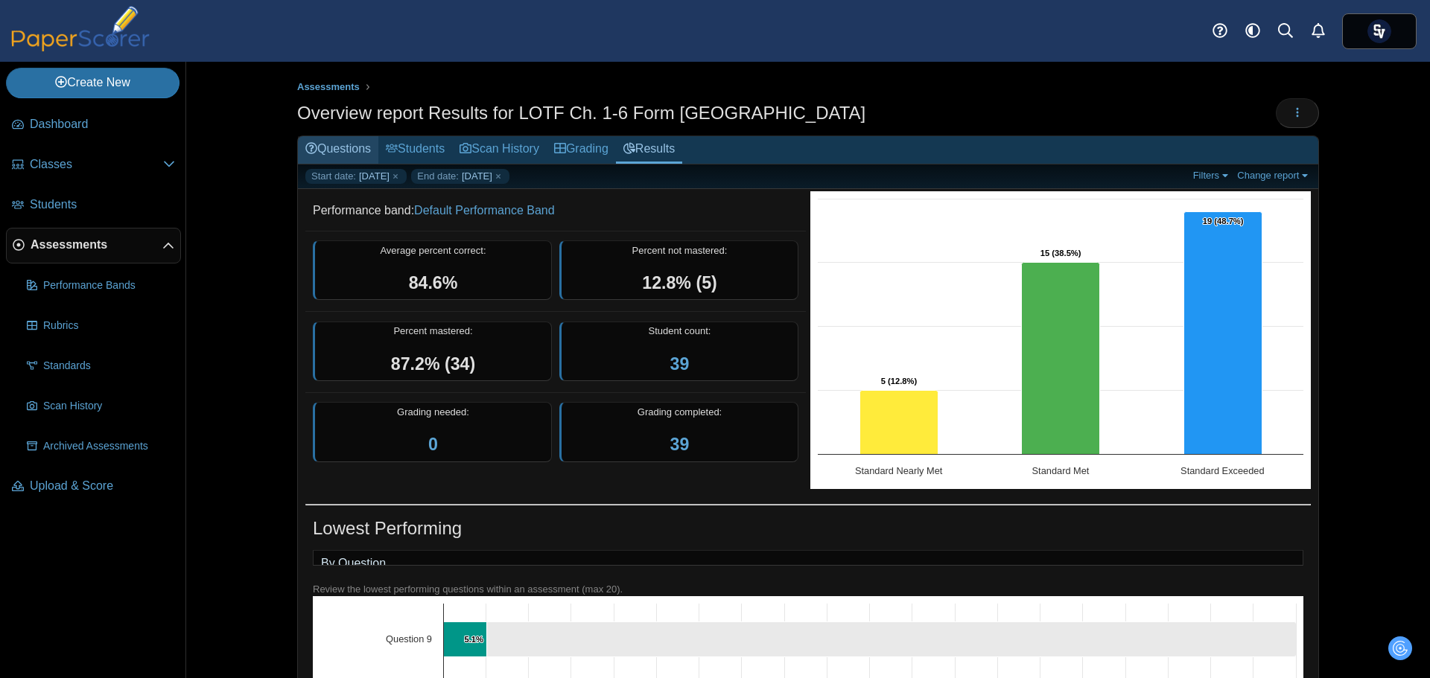
click at [340, 145] on link "Questions" at bounding box center [338, 150] width 80 height 28
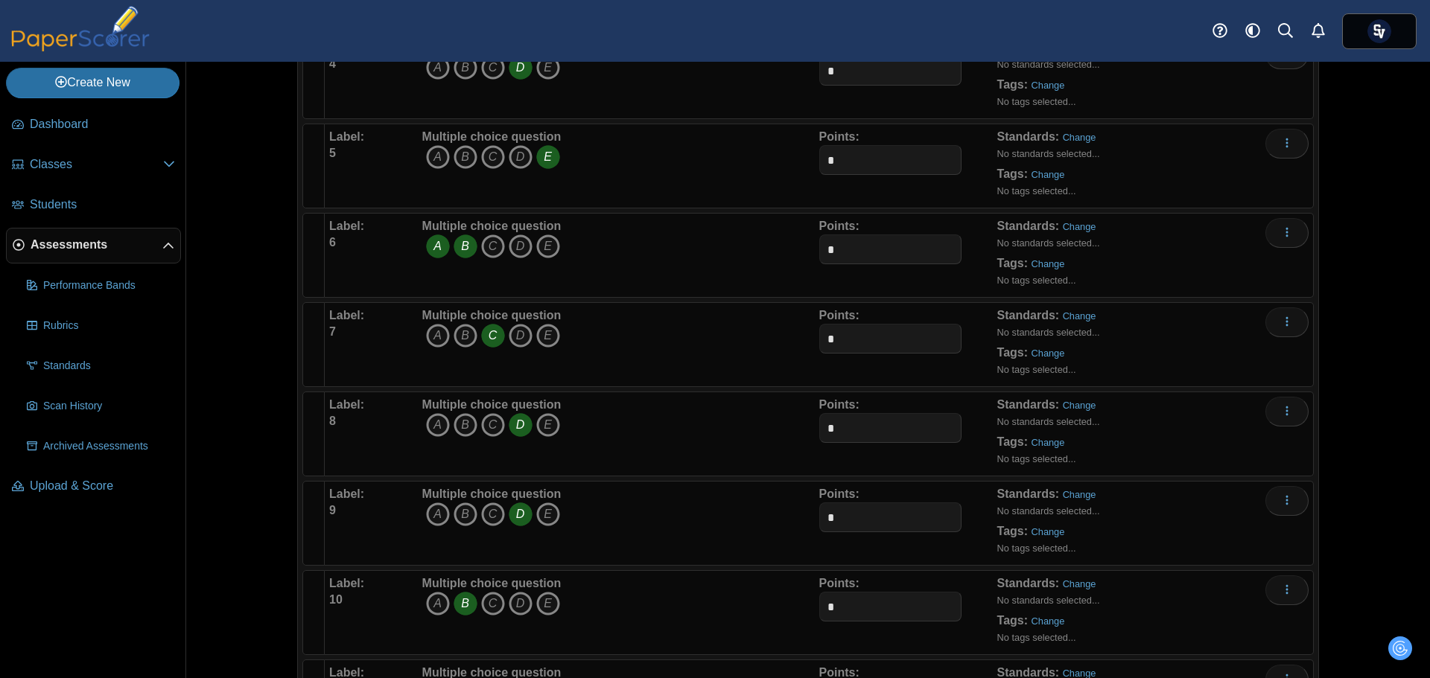
scroll to position [596, 0]
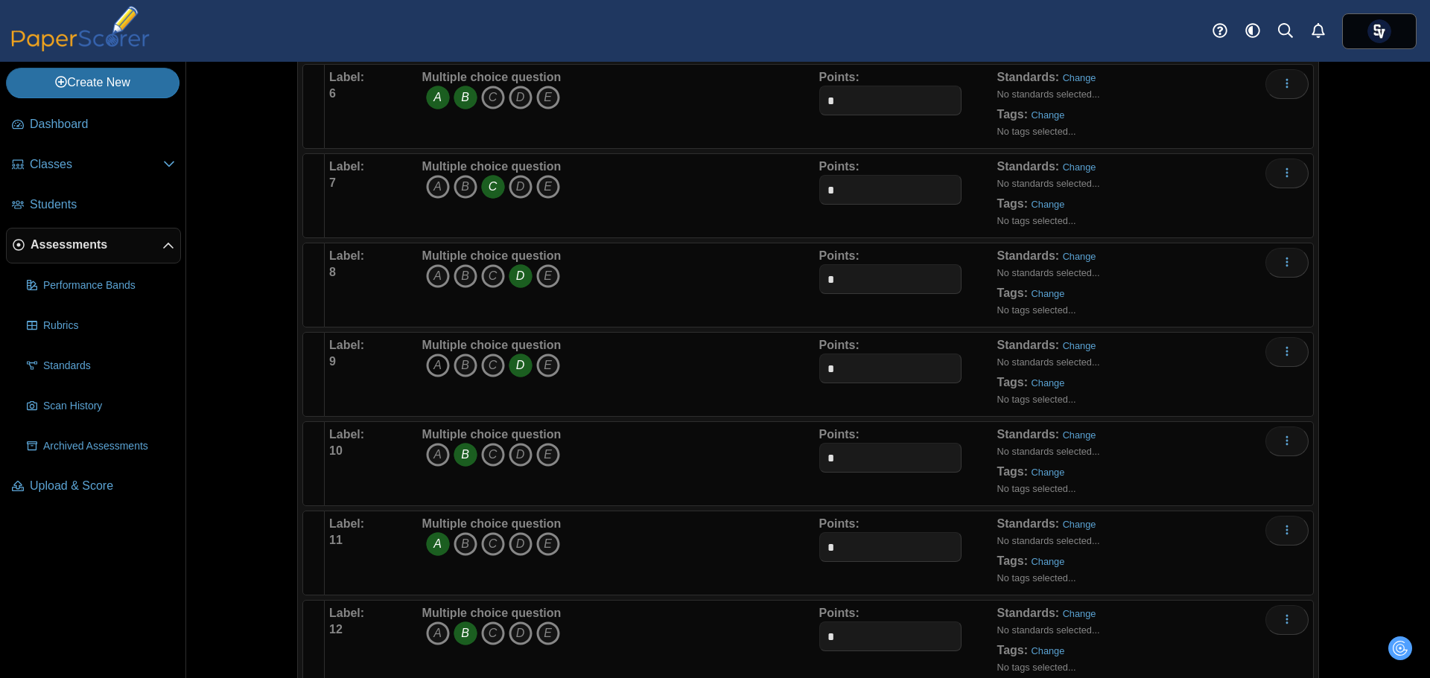
click at [430, 367] on icon "A" at bounding box center [438, 366] width 24 height 24
click at [516, 362] on icon "D" at bounding box center [521, 366] width 24 height 24
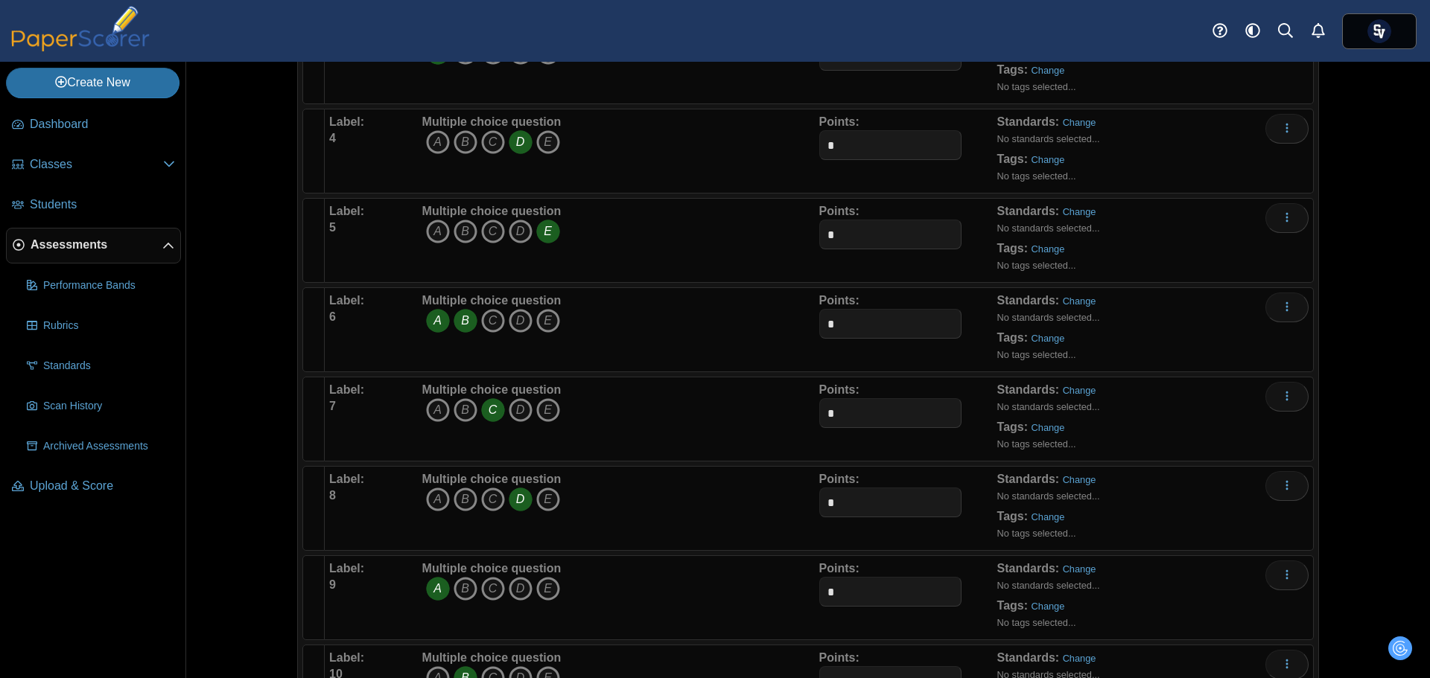
scroll to position [0, 0]
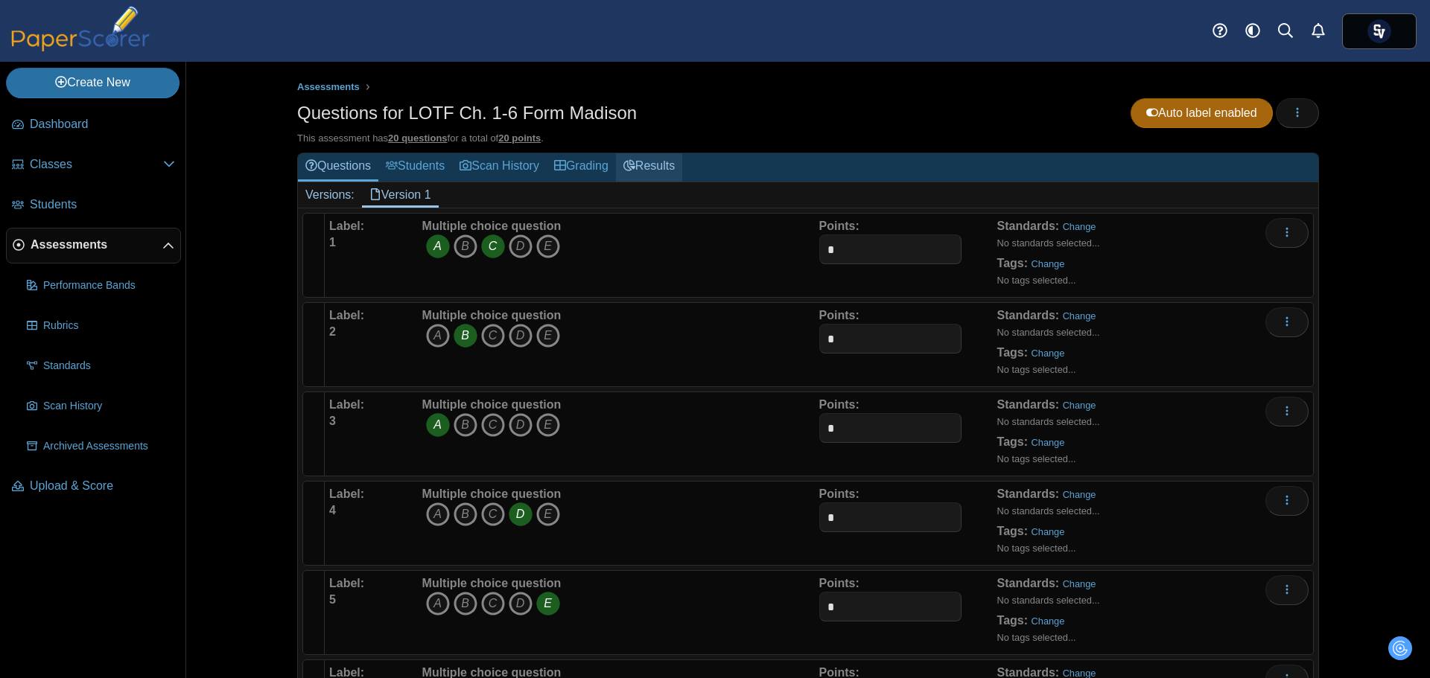
click at [658, 156] on link "Results" at bounding box center [649, 167] width 66 height 28
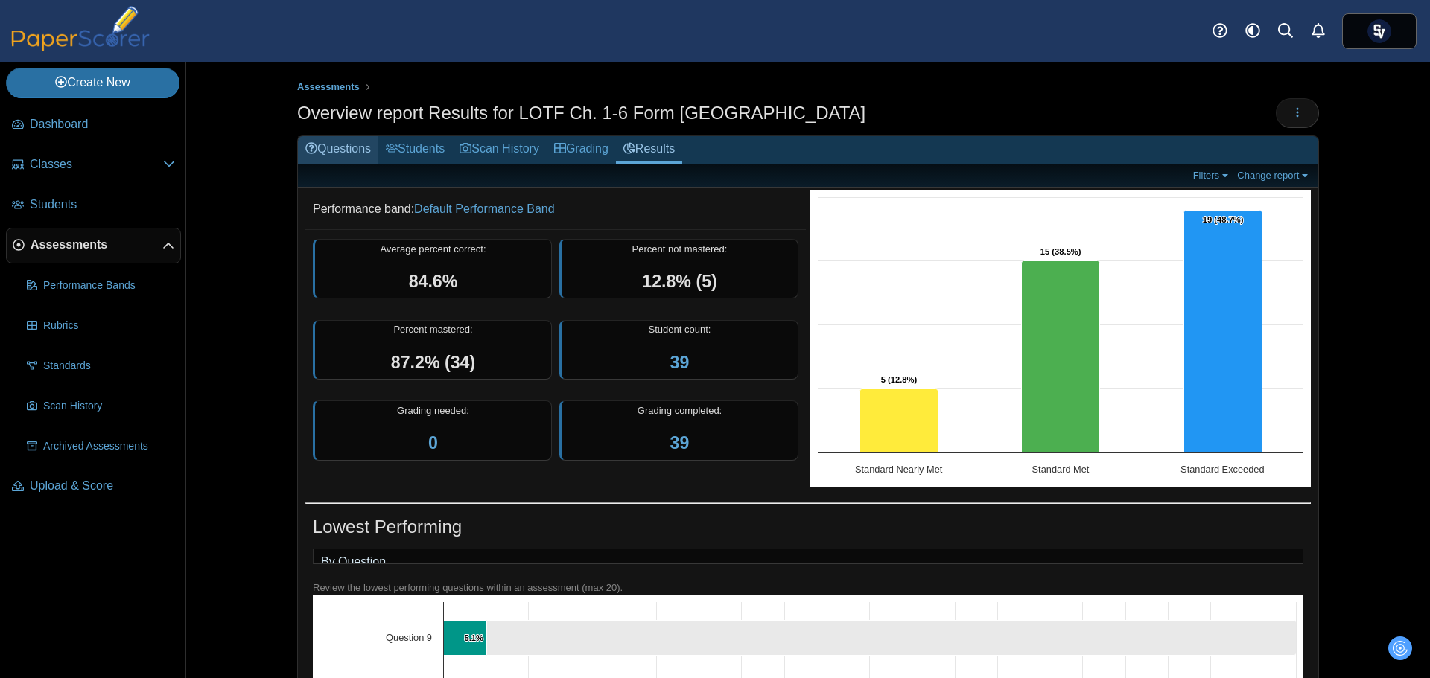
click at [349, 150] on link "Questions" at bounding box center [338, 150] width 80 height 28
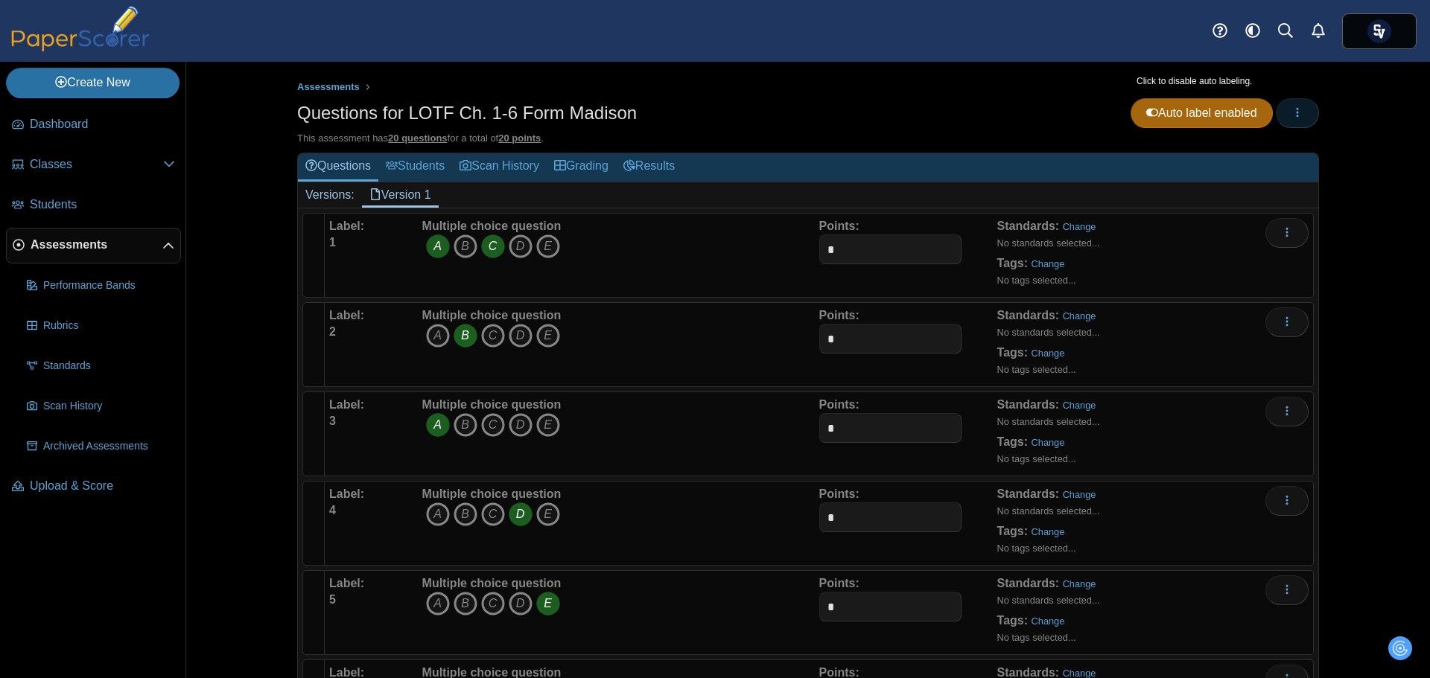
click at [1291, 108] on icon "button" at bounding box center [1297, 113] width 12 height 12
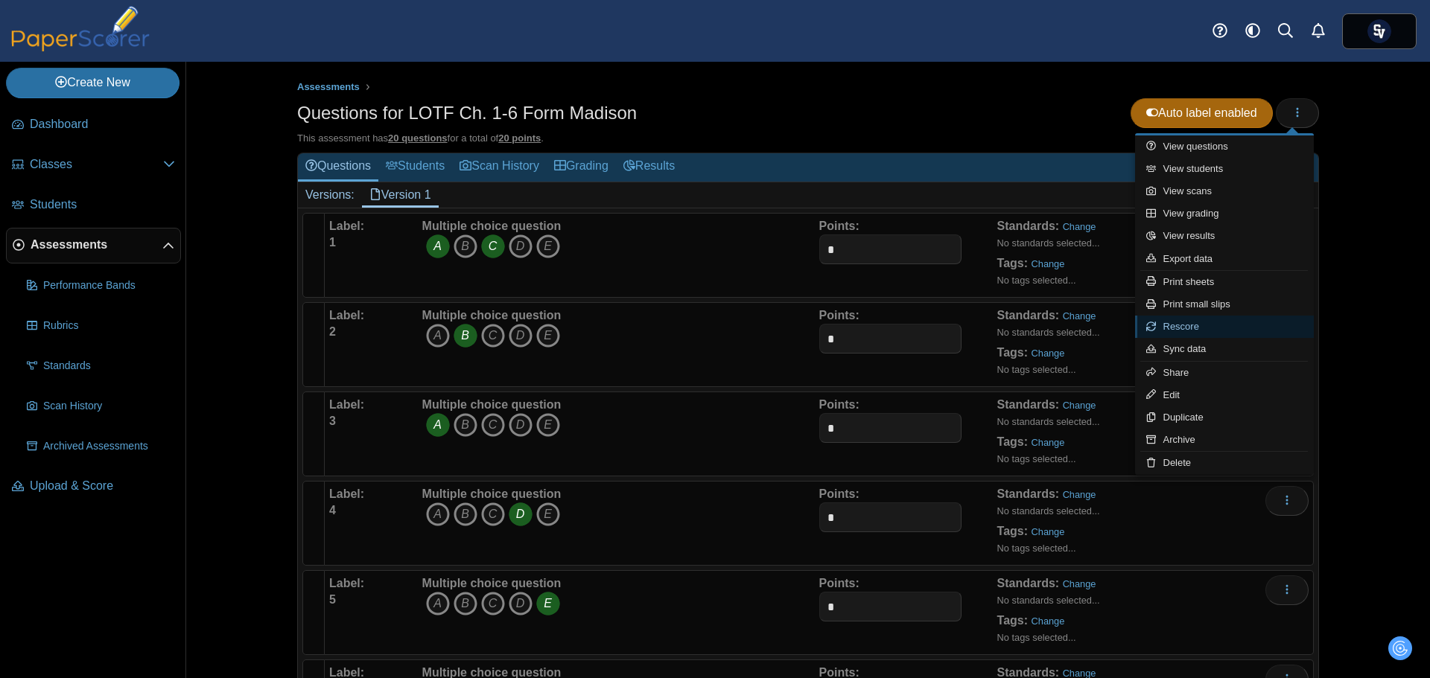
click at [1198, 321] on link "Rescore" at bounding box center [1224, 327] width 179 height 22
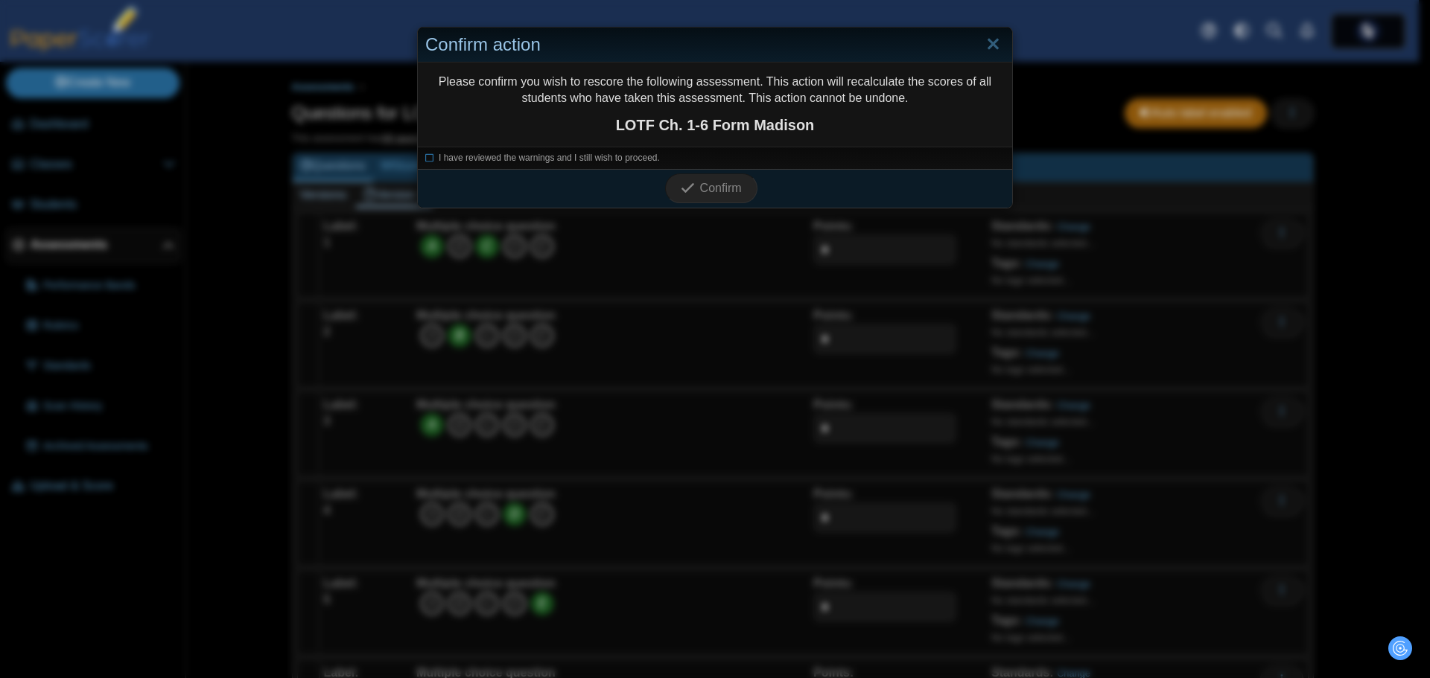
click at [515, 150] on div "I have reviewed the warnings and I still wish to proceed." at bounding box center [715, 158] width 594 height 22
click at [606, 149] on div "I have reviewed the warnings and I still wish to proceed." at bounding box center [715, 158] width 594 height 22
click at [597, 158] on span "I have reviewed the warnings and I still wish to proceed." at bounding box center [549, 158] width 221 height 10
click at [736, 177] on button "Confirm" at bounding box center [711, 189] width 92 height 30
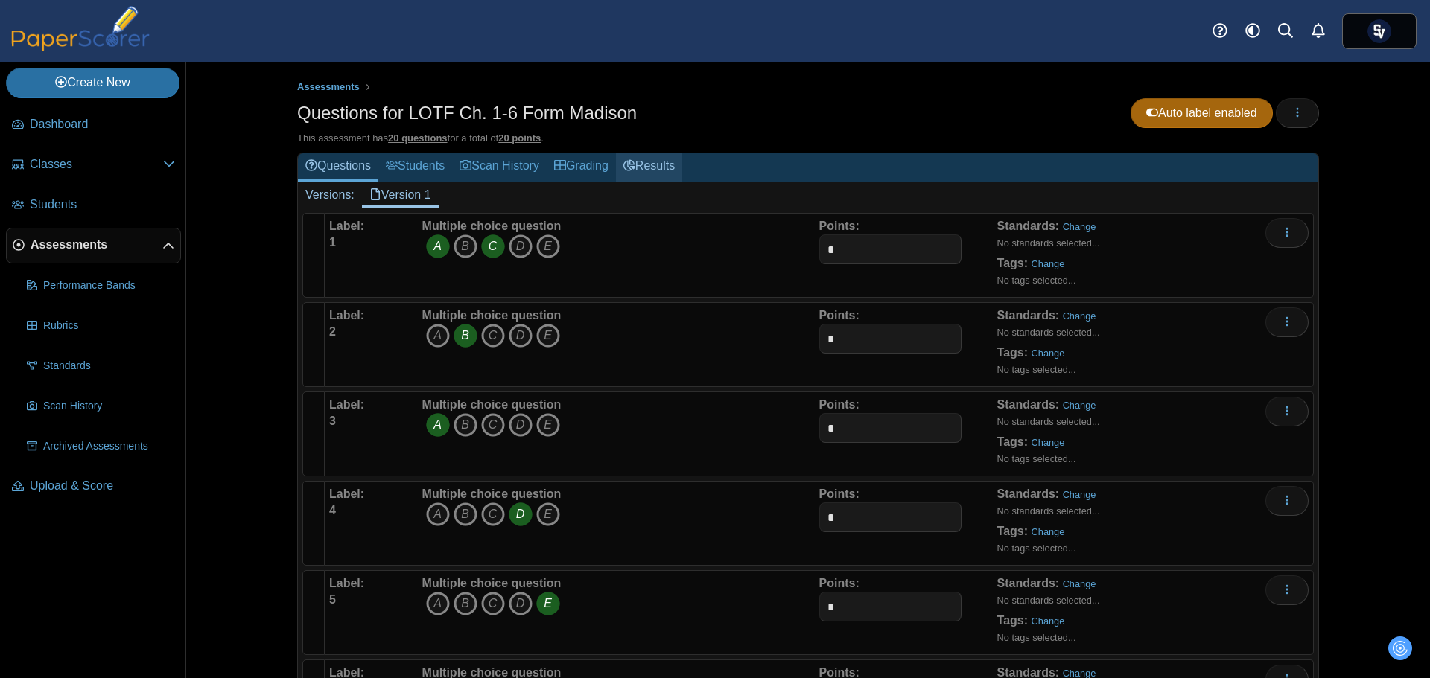
click at [662, 165] on link "Results" at bounding box center [649, 167] width 66 height 28
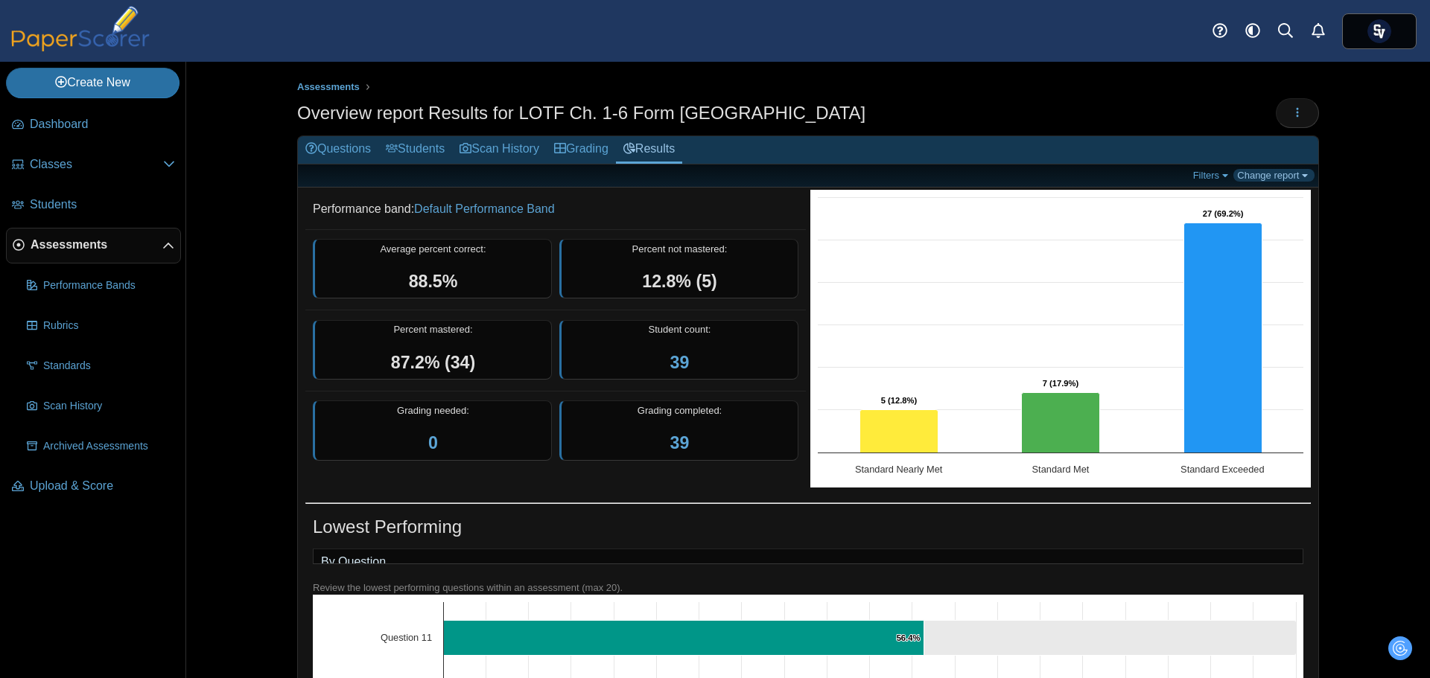
click at [1277, 174] on link "Change report" at bounding box center [1273, 175] width 81 height 13
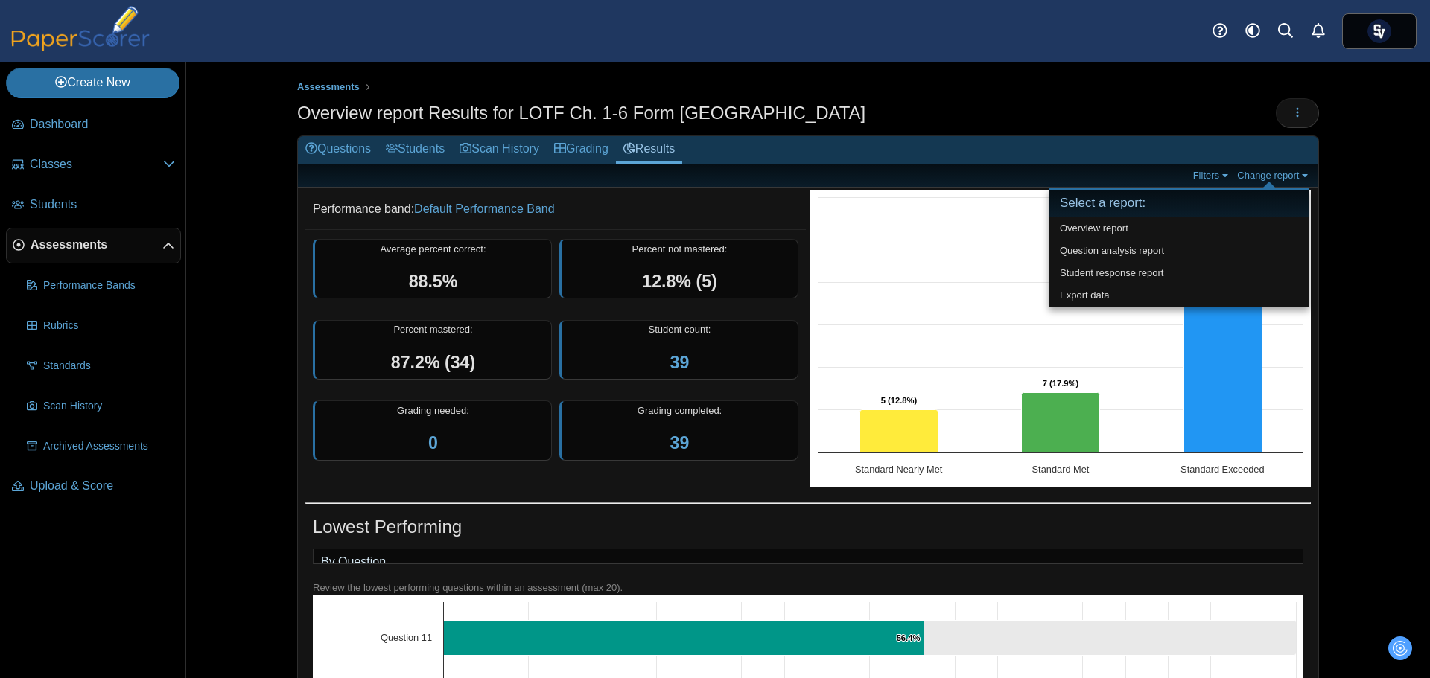
click at [1356, 145] on div "Assessments Overview report Results for LOTF Ch. 1-6 Form Madison Loading…" at bounding box center [808, 370] width 1117 height 617
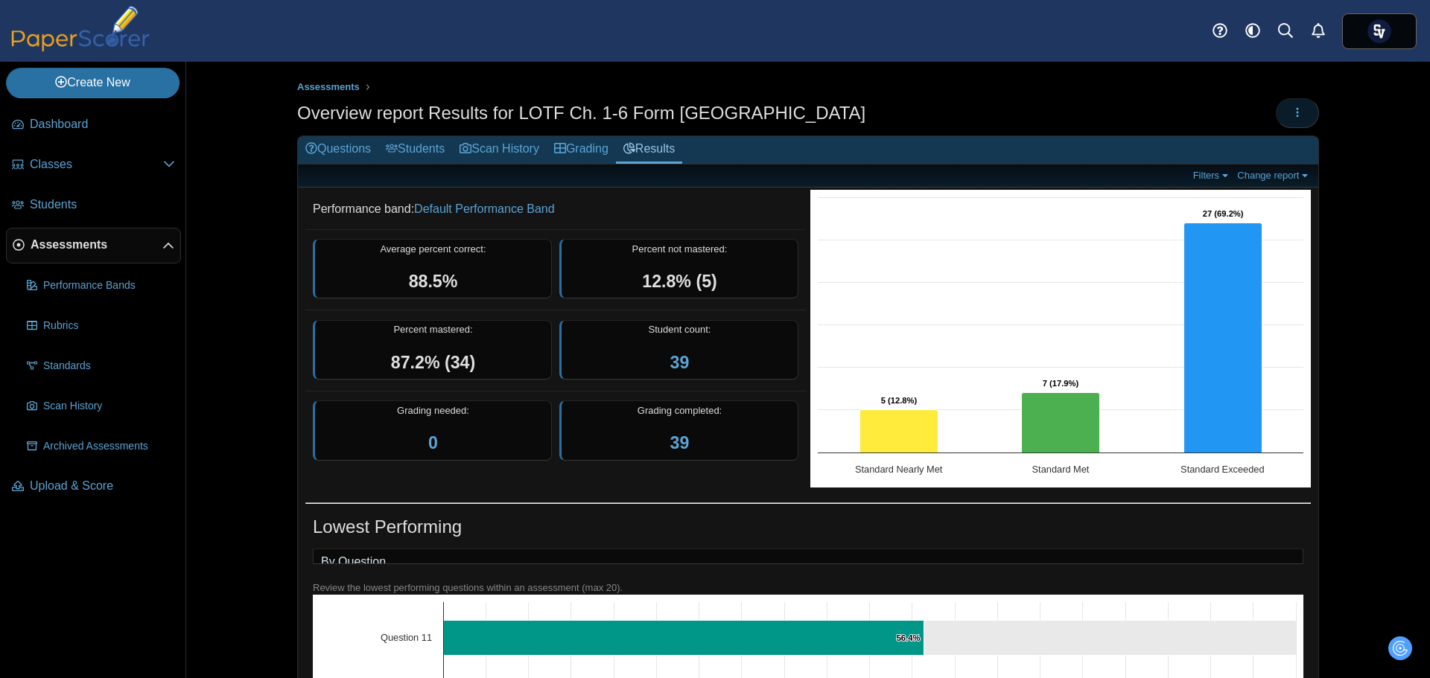
click at [1291, 116] on icon "button" at bounding box center [1297, 113] width 12 height 12
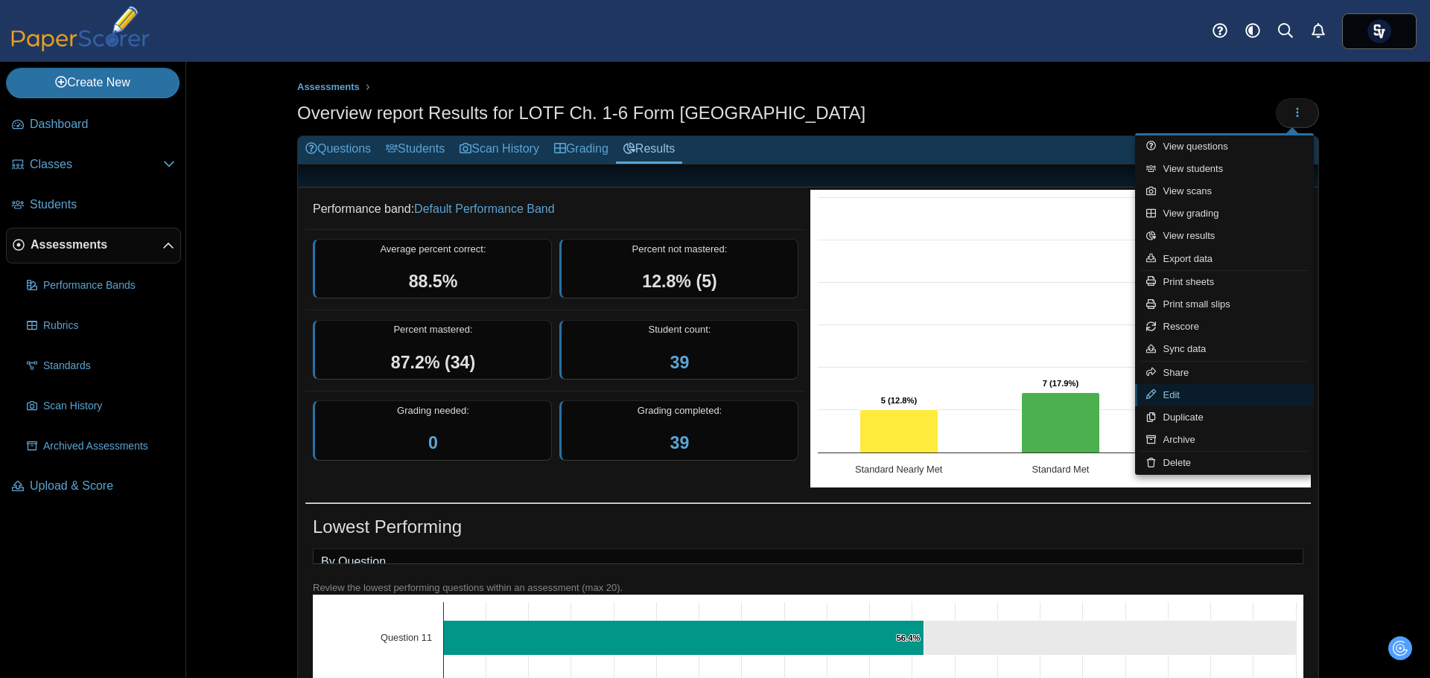
click at [1182, 393] on link "Edit" at bounding box center [1224, 395] width 179 height 22
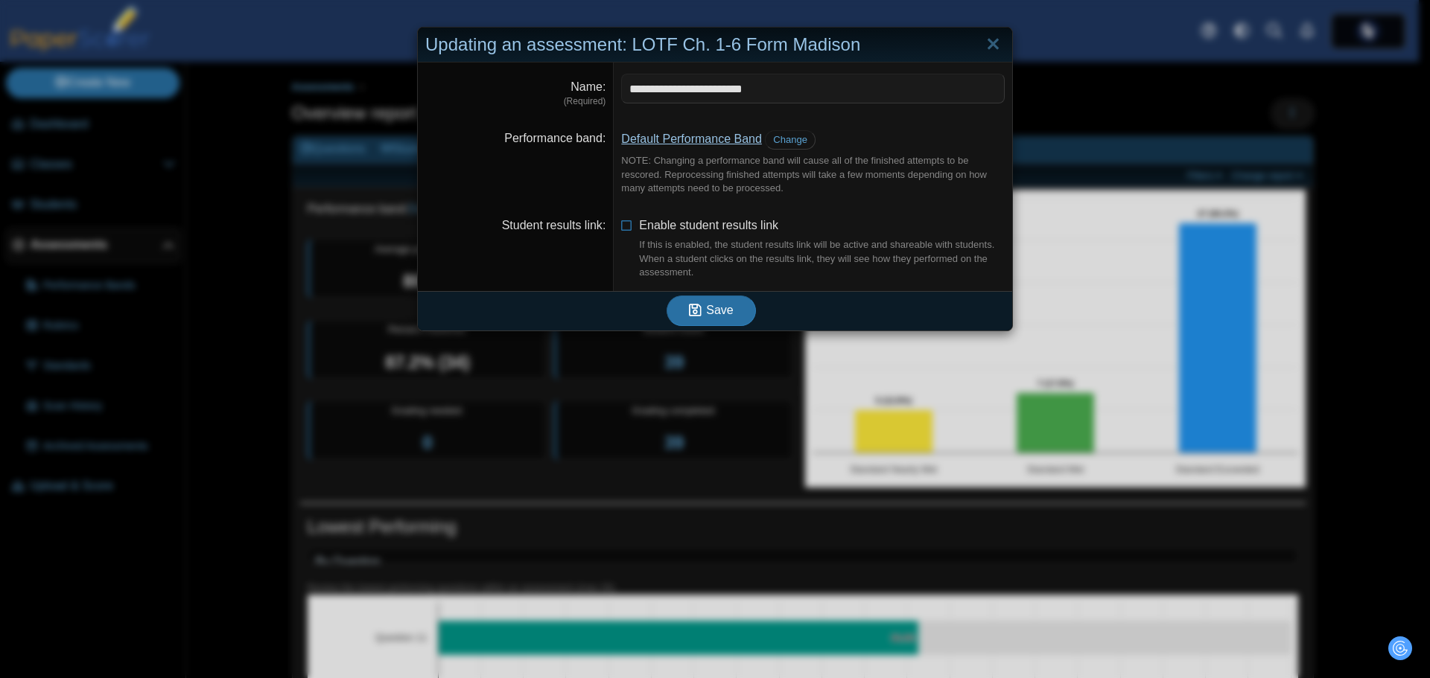
click at [701, 133] on link "Default Performance Band" at bounding box center [691, 139] width 141 height 13
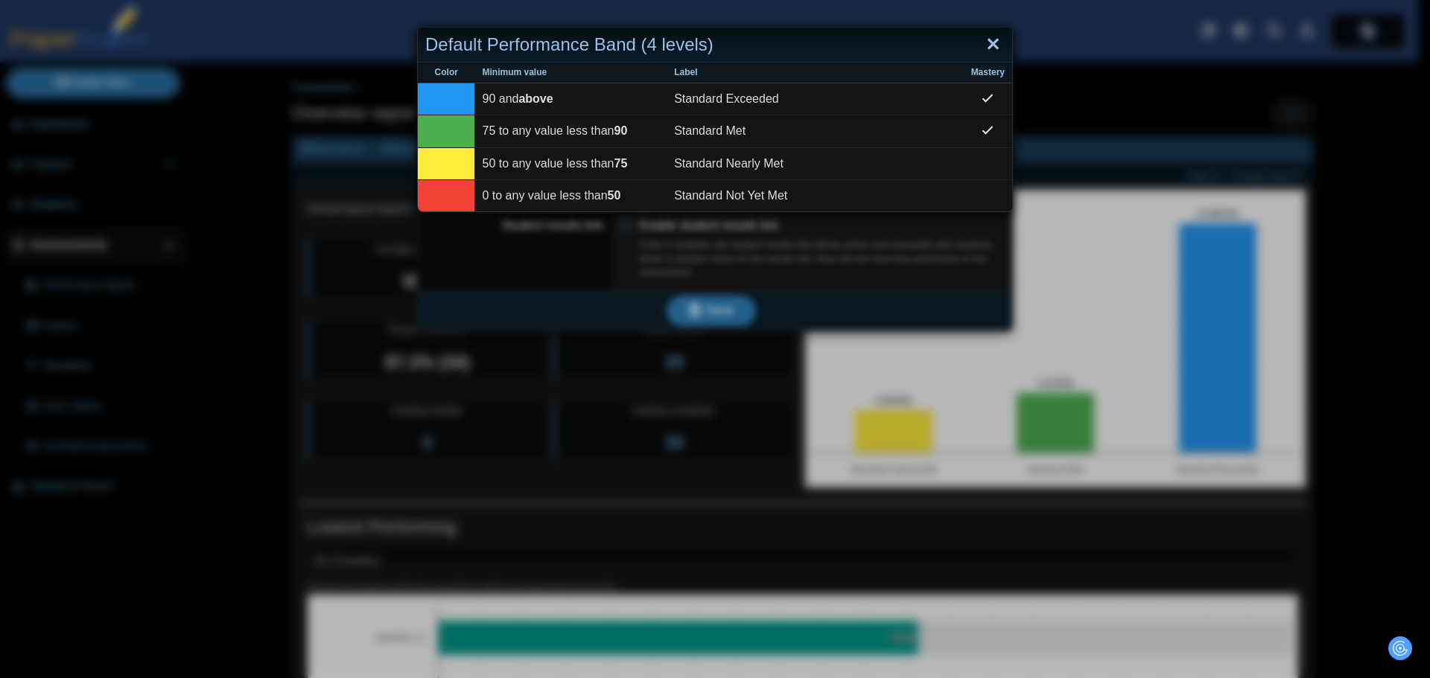
click at [982, 49] on link "Close" at bounding box center [993, 44] width 23 height 25
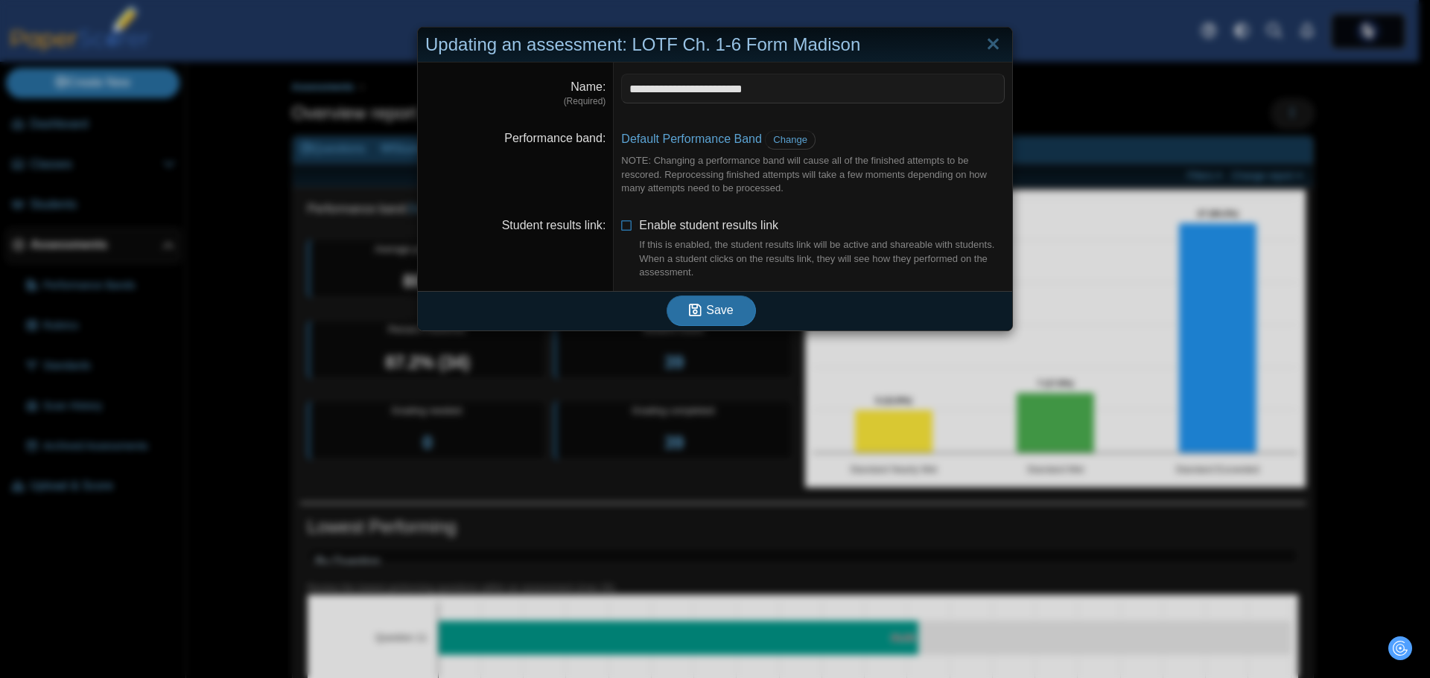
click at [787, 130] on dd "Default Performance Band Change NOTE: Changing a performance band will cause al…" at bounding box center [813, 162] width 398 height 87
click at [786, 135] on span "Change" at bounding box center [790, 139] width 34 height 11
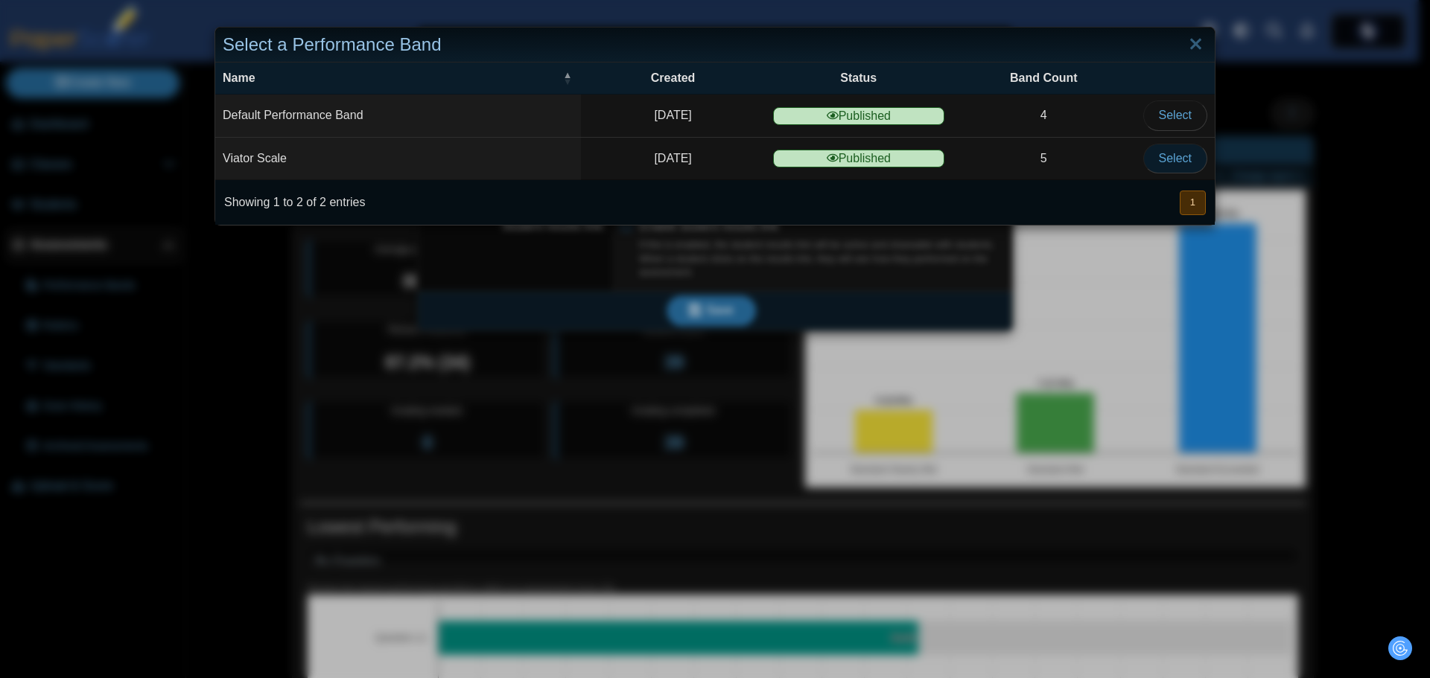
click at [1169, 153] on span "Select" at bounding box center [1175, 158] width 33 height 13
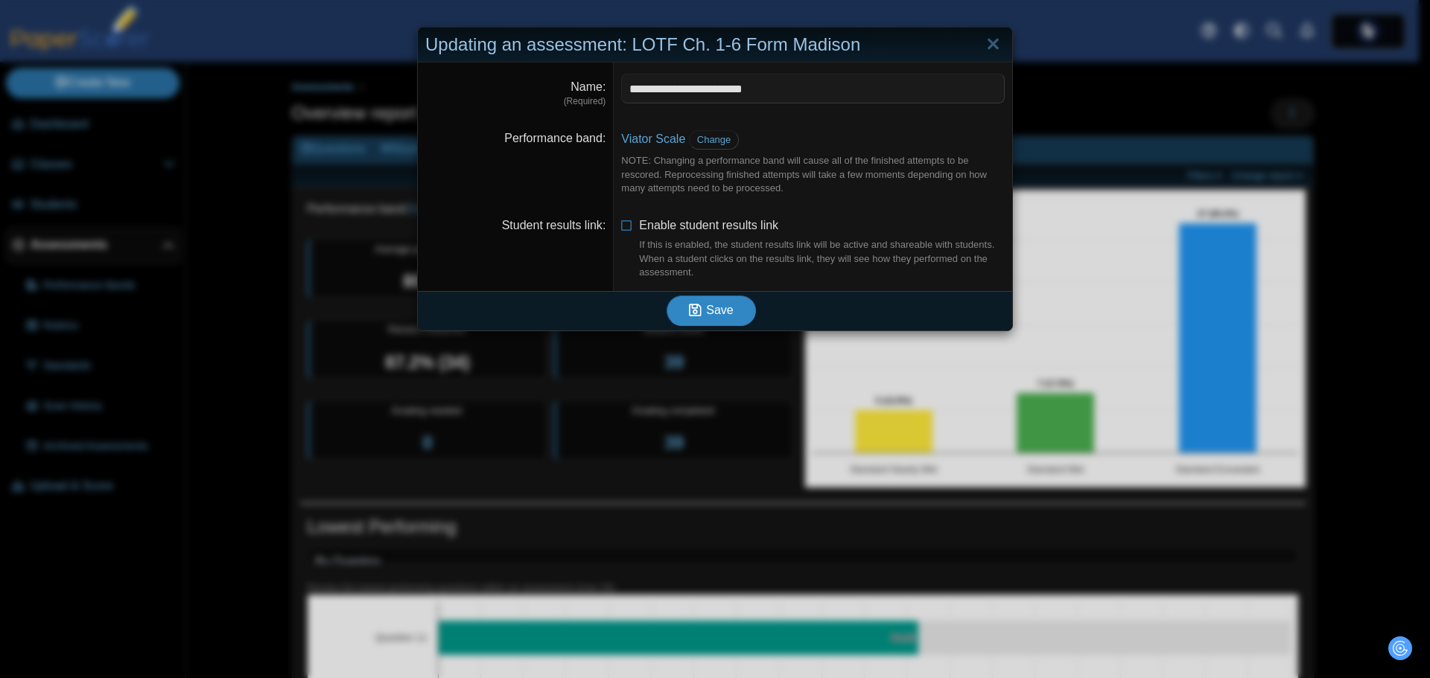
click at [725, 312] on span "Save" at bounding box center [719, 310] width 27 height 13
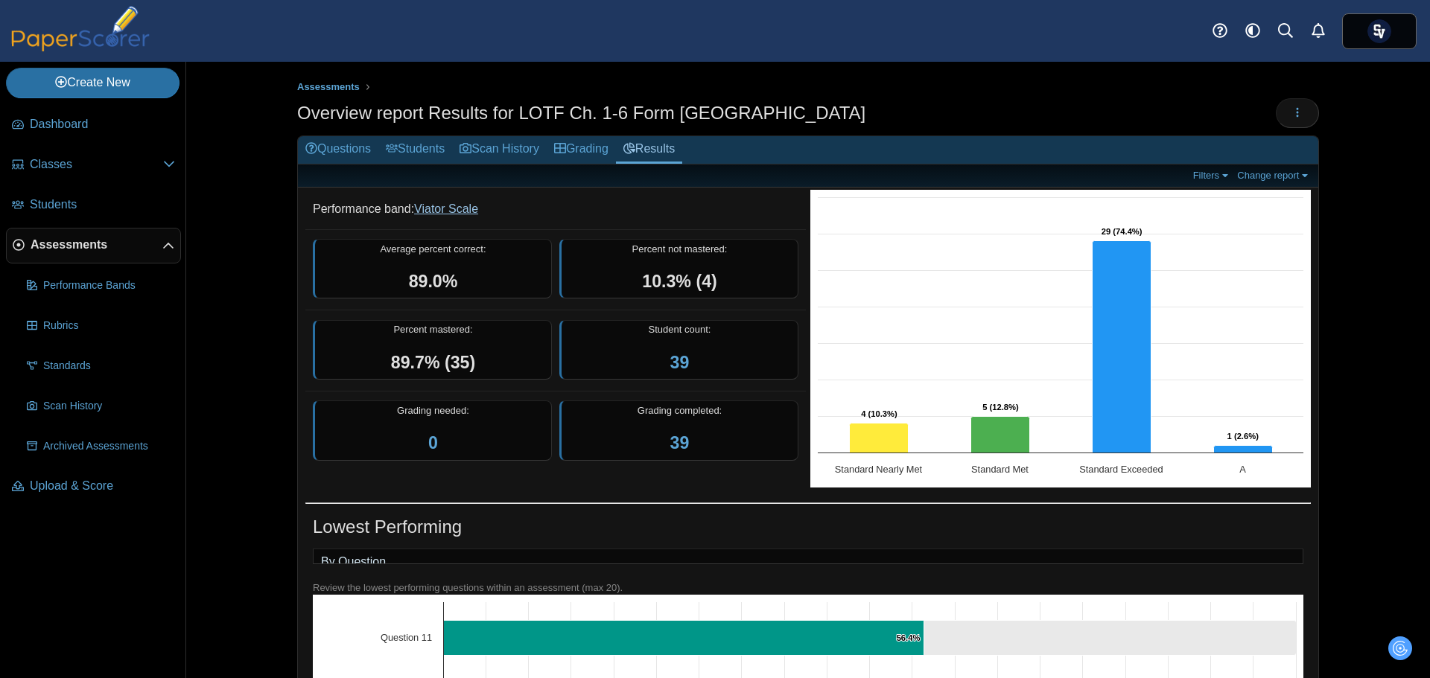
click at [436, 212] on link "Viator Scale" at bounding box center [446, 209] width 64 height 13
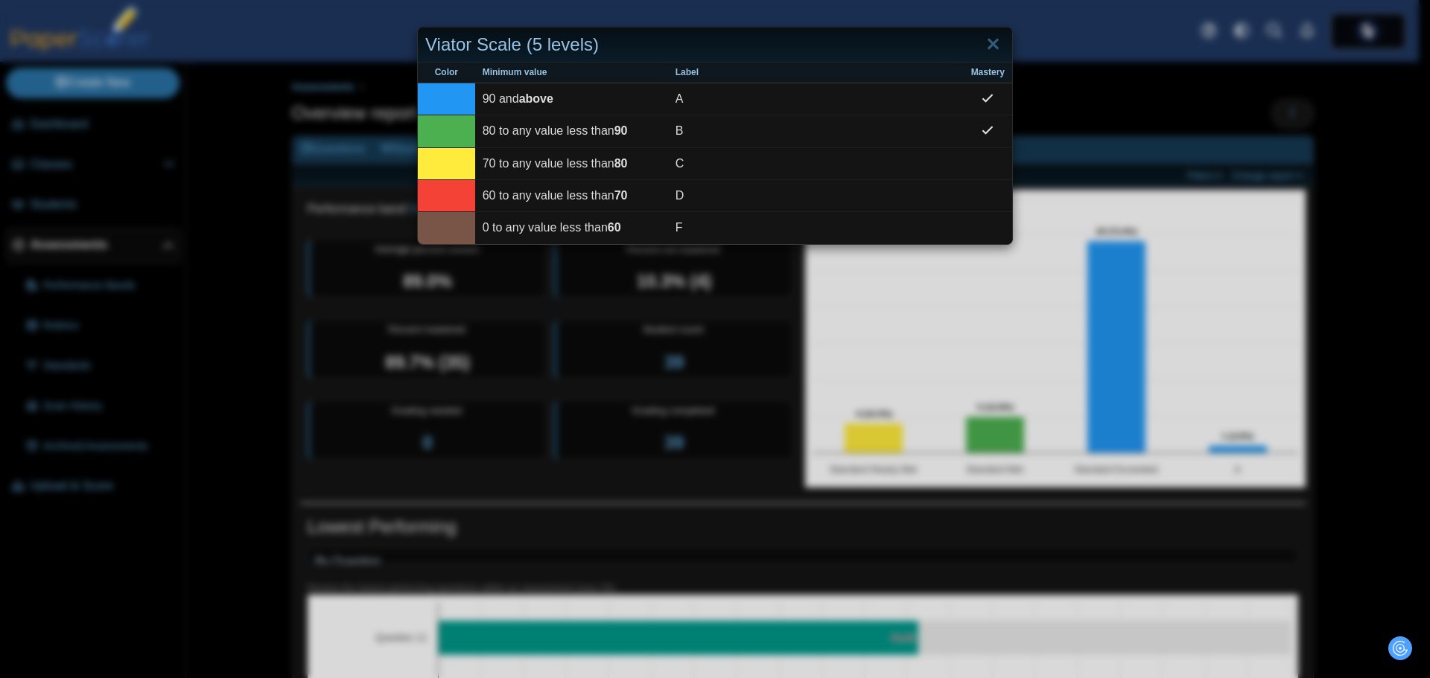
click at [1087, 139] on div "Viator Scale (5 levels) Color Minimum value Label Mastery 90 and above A 80 to …" at bounding box center [715, 339] width 1430 height 678
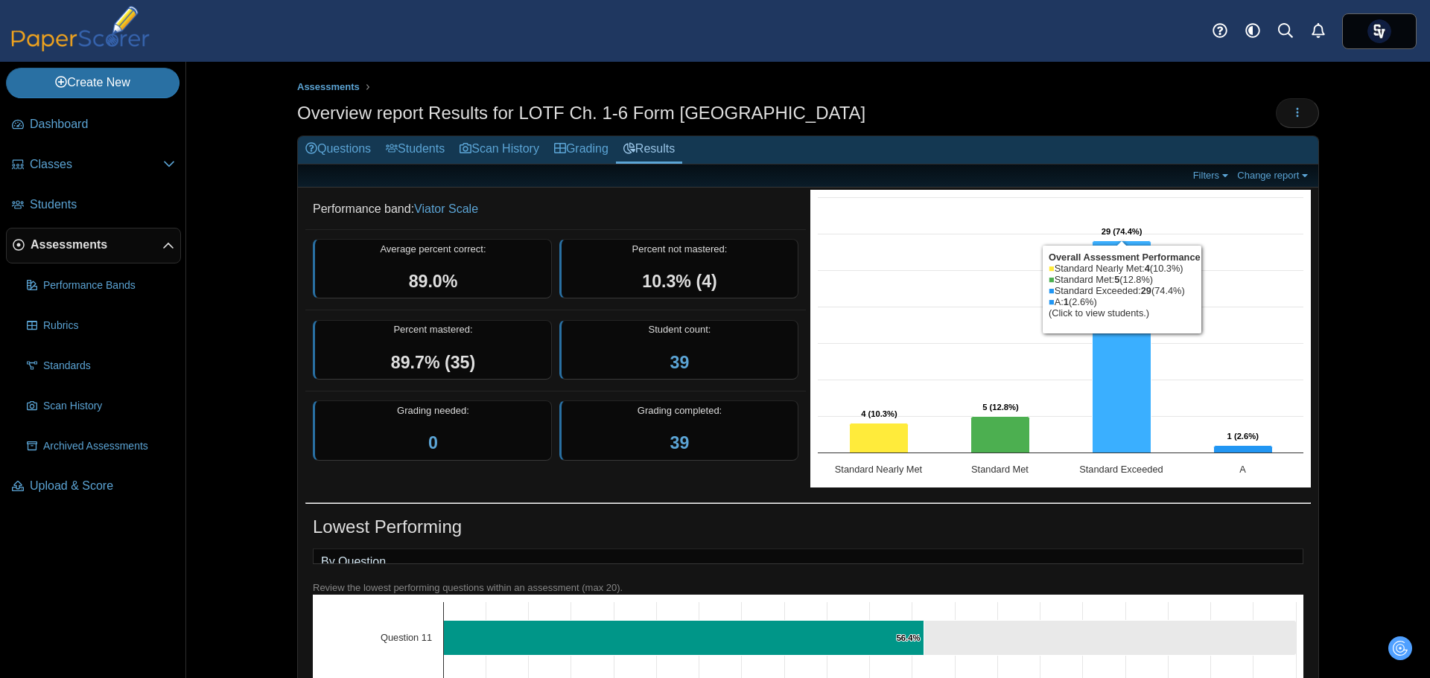
click at [1112, 322] on icon "Standard Exceeded, 29. Overall Assessment Performance." at bounding box center [1122, 347] width 59 height 212
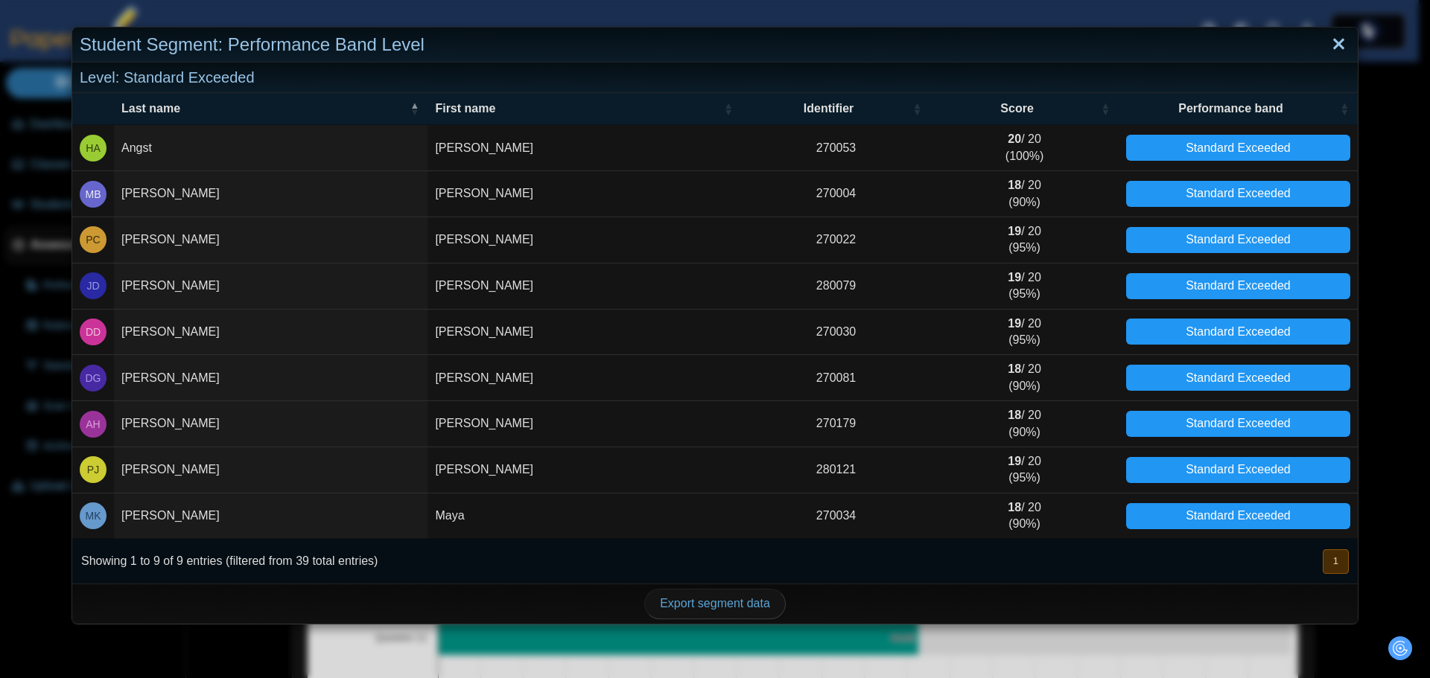
click at [1327, 41] on link "Close" at bounding box center [1338, 44] width 23 height 25
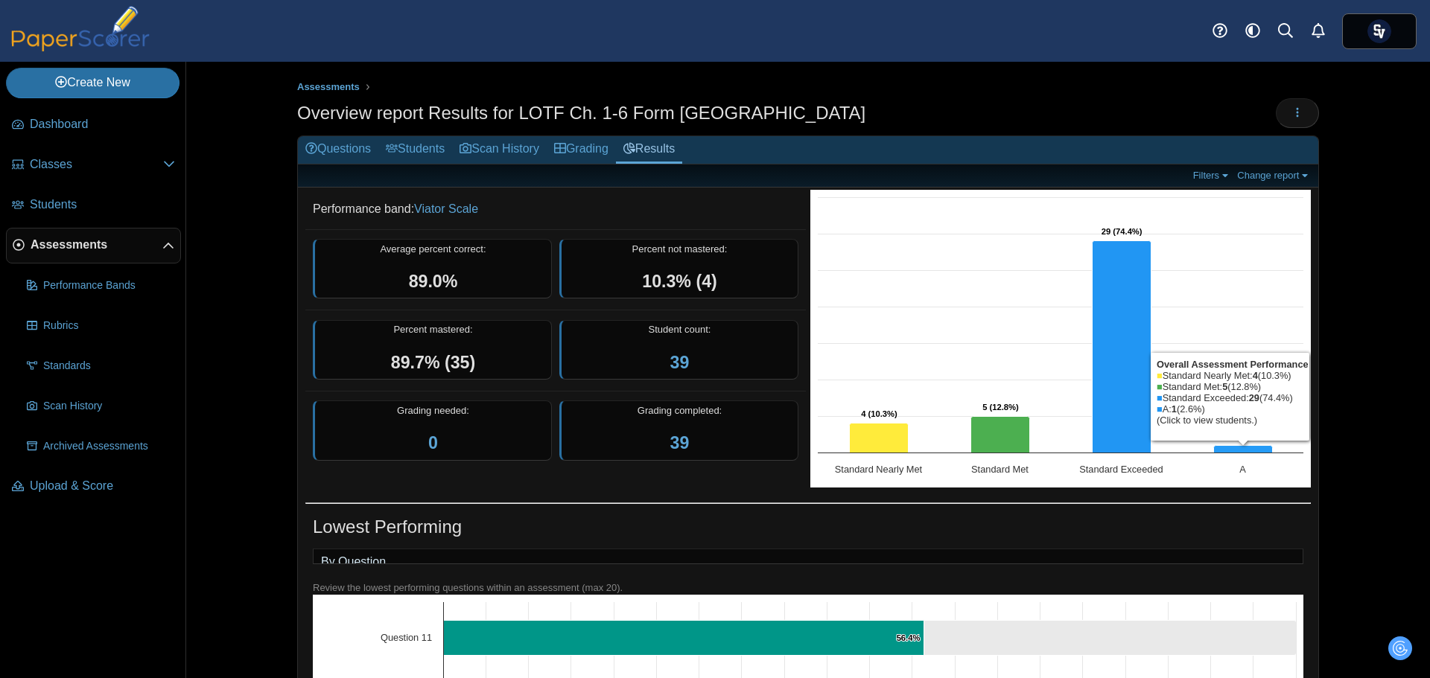
click at [1228, 442] on rect "Interactive chart" at bounding box center [1060, 339] width 500 height 298
click at [1224, 417] on icon "Interactive chart" at bounding box center [1061, 417] width 486 height 0
click at [1219, 422] on rect "Interactive chart" at bounding box center [1060, 339] width 500 height 298
click at [1227, 432] on text "1 (2.6%) ​ 1 (2.6%)" at bounding box center [1243, 436] width 32 height 9
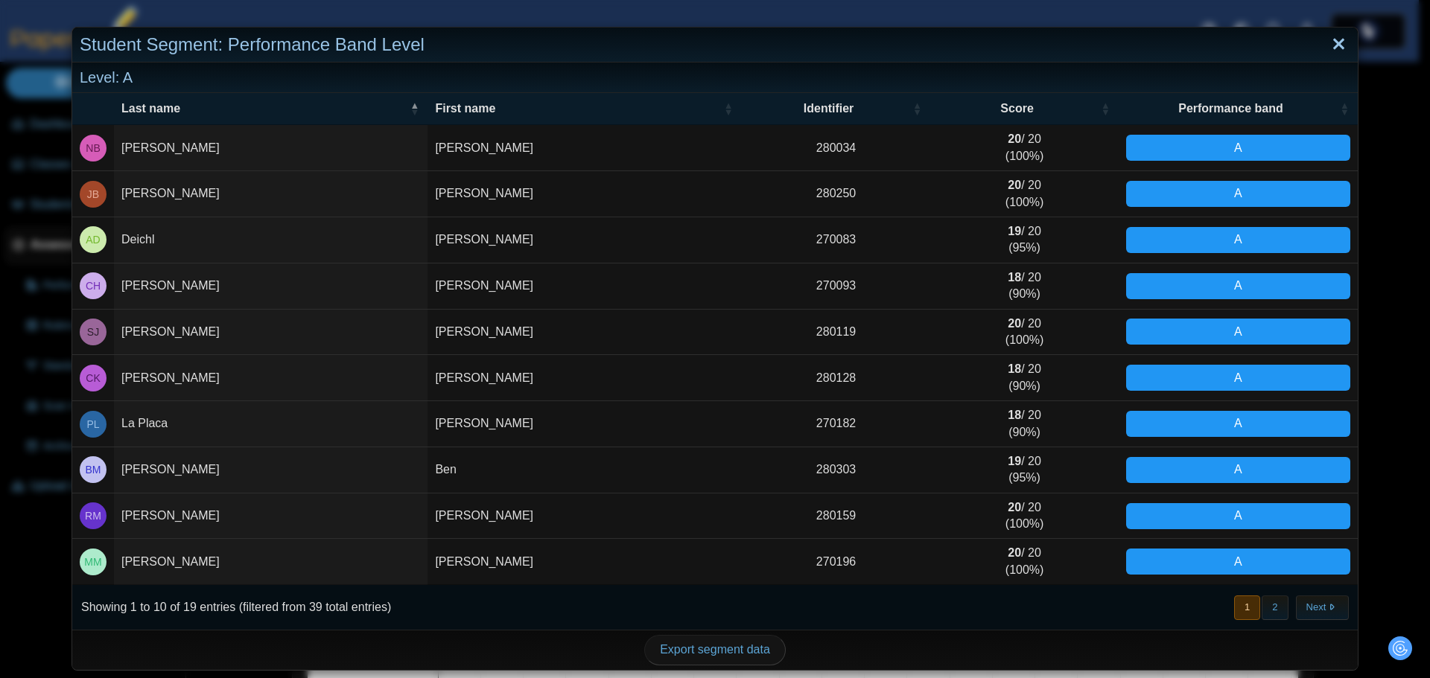
click at [1329, 43] on link "Close" at bounding box center [1338, 44] width 23 height 25
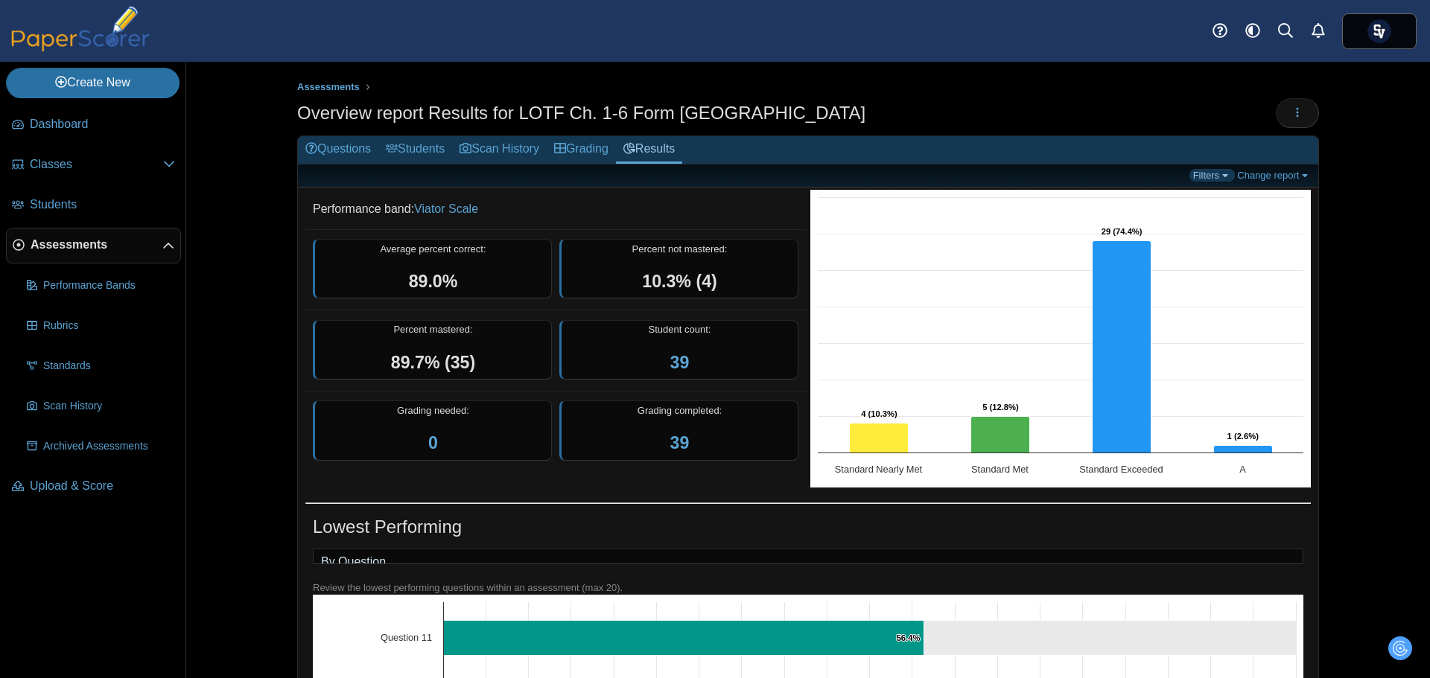
click at [1211, 175] on link "Filters" at bounding box center [1211, 175] width 45 height 13
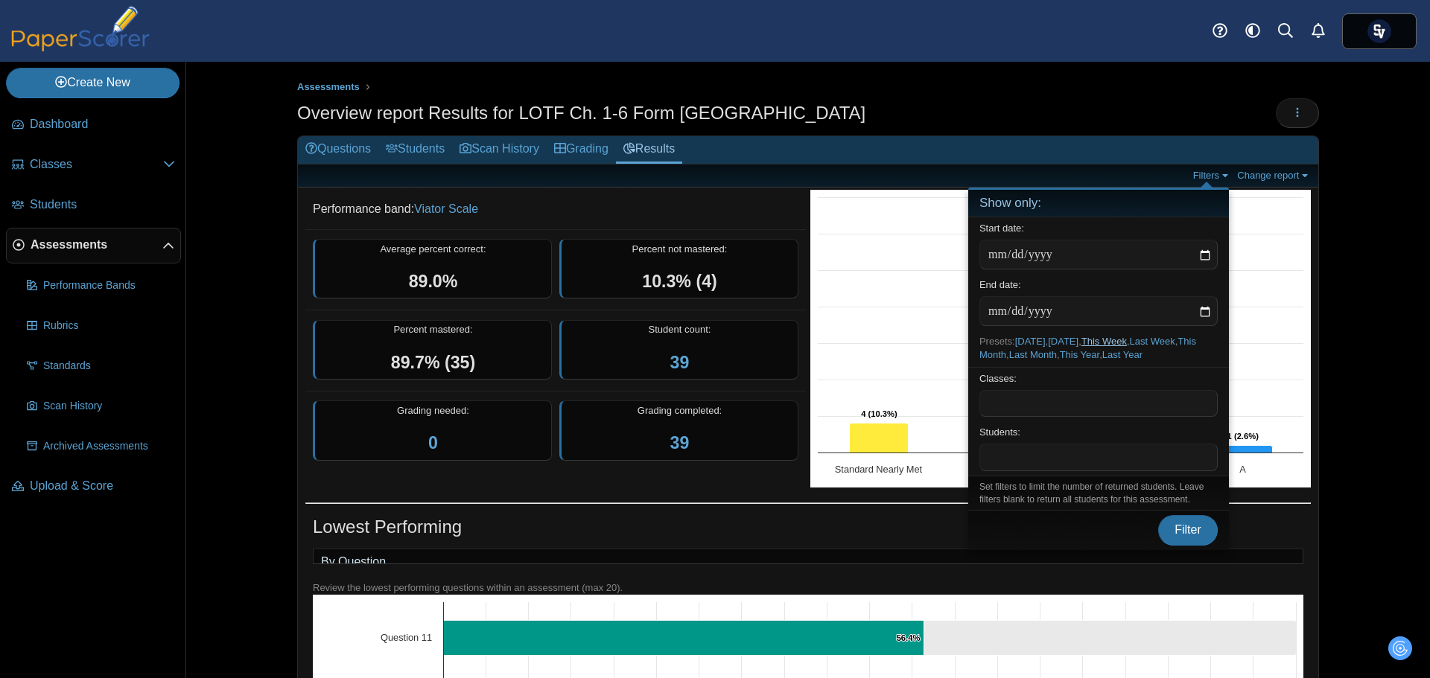
click at [1122, 343] on link "This Week" at bounding box center [1103, 341] width 45 height 11
type input "**********"
click at [1187, 530] on span "Filter" at bounding box center [1188, 530] width 27 height 13
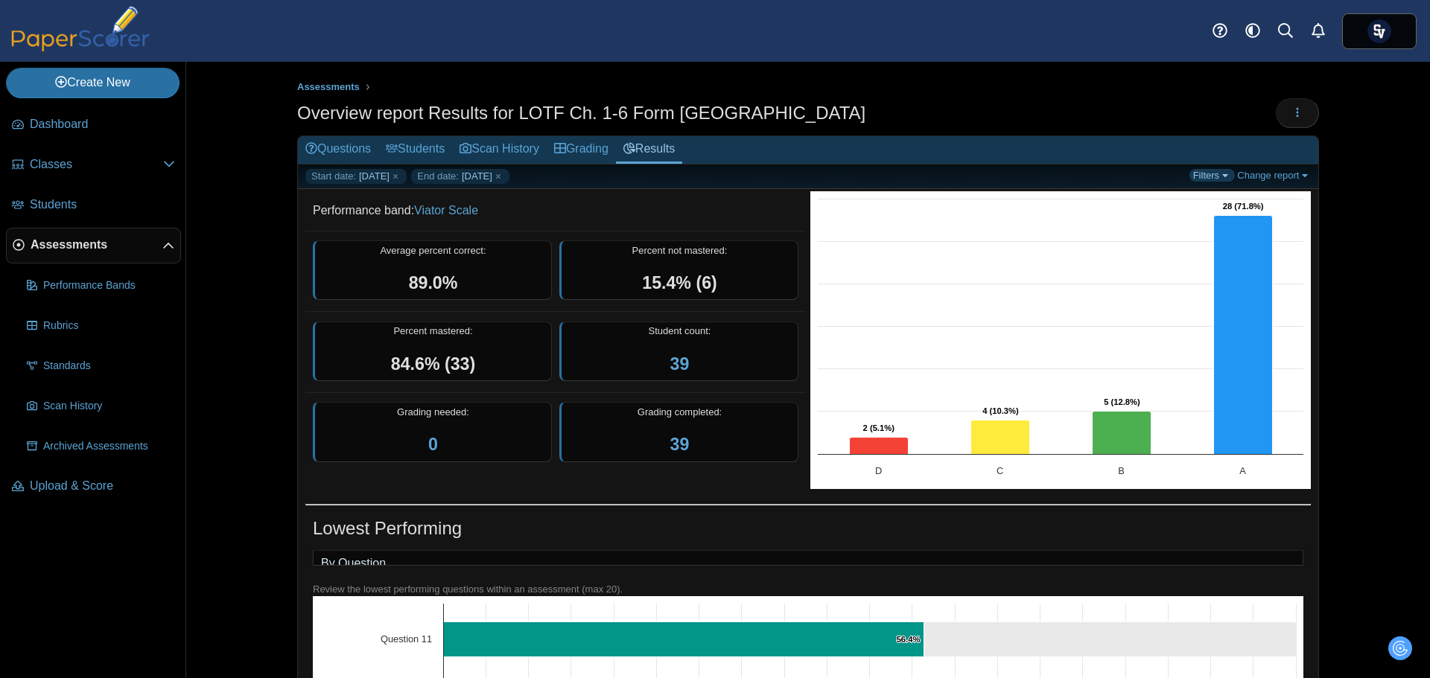
click at [1215, 179] on link "Filters" at bounding box center [1211, 175] width 45 height 13
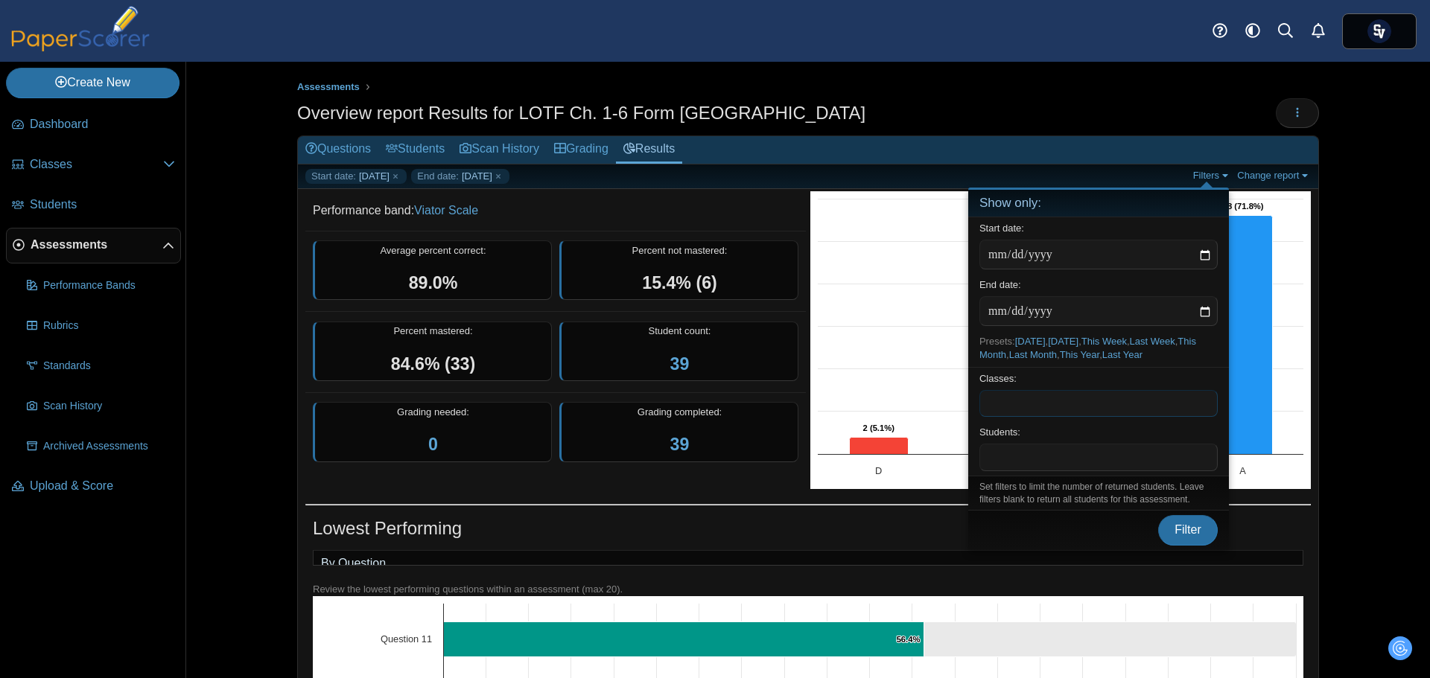
click at [1093, 393] on span at bounding box center [1098, 403] width 237 height 25
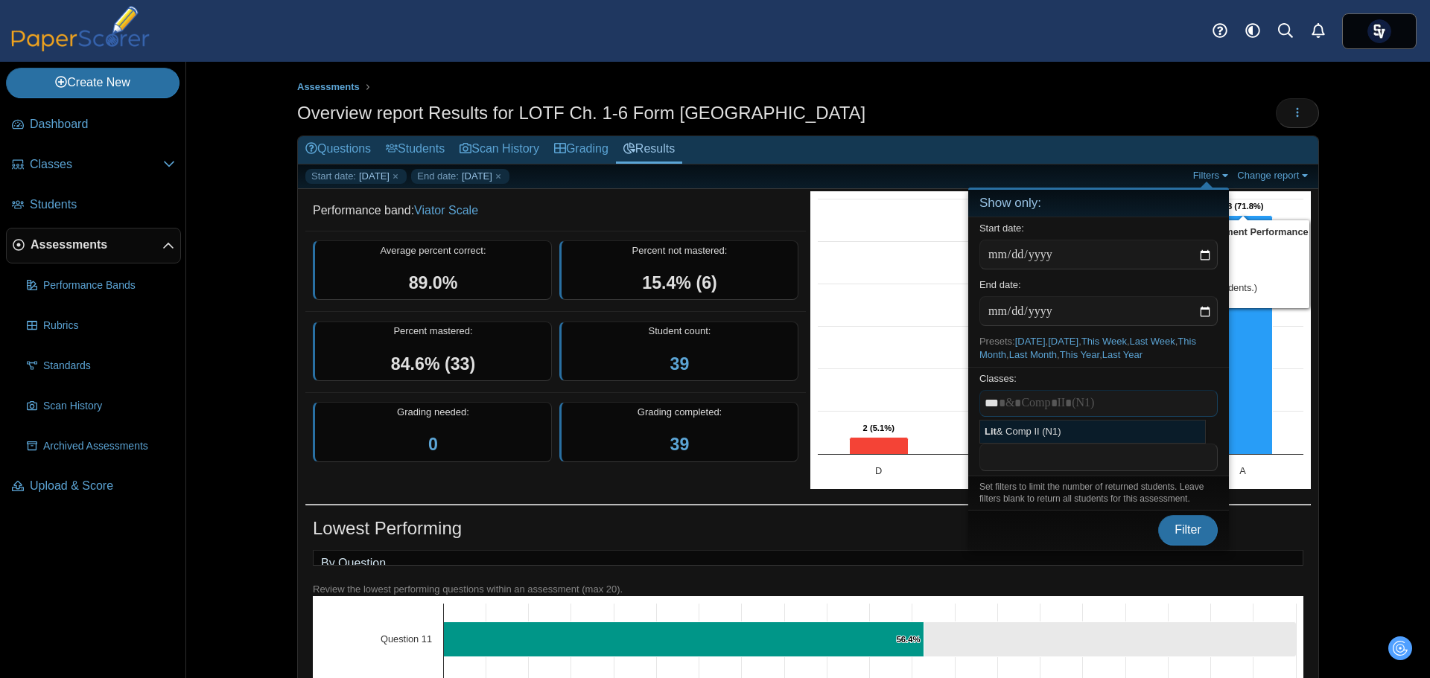
click at [1347, 236] on div "Assessments Overview report Results for LOTF Ch. 1-6 Form Madison Loading…" at bounding box center [808, 370] width 1117 height 617
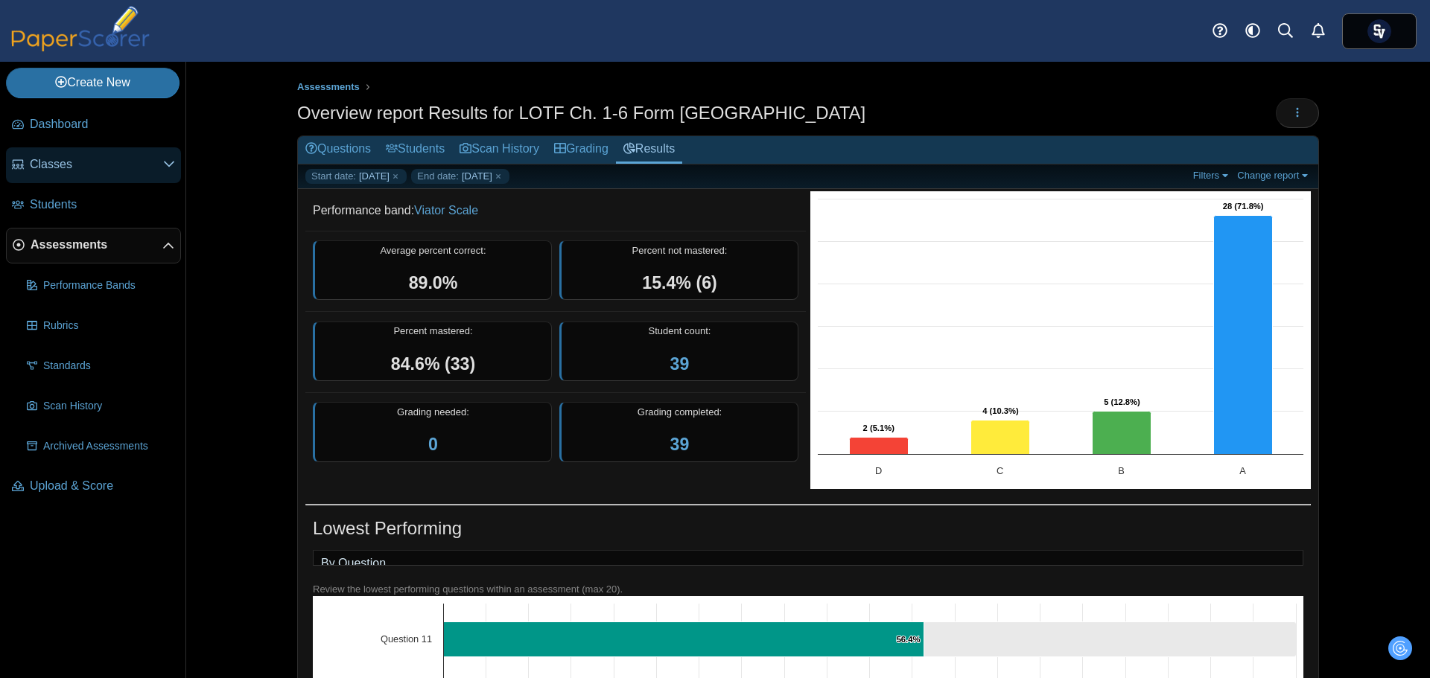
click at [47, 162] on span "Classes" at bounding box center [96, 164] width 133 height 16
click at [1213, 171] on link "Filters" at bounding box center [1211, 175] width 45 height 13
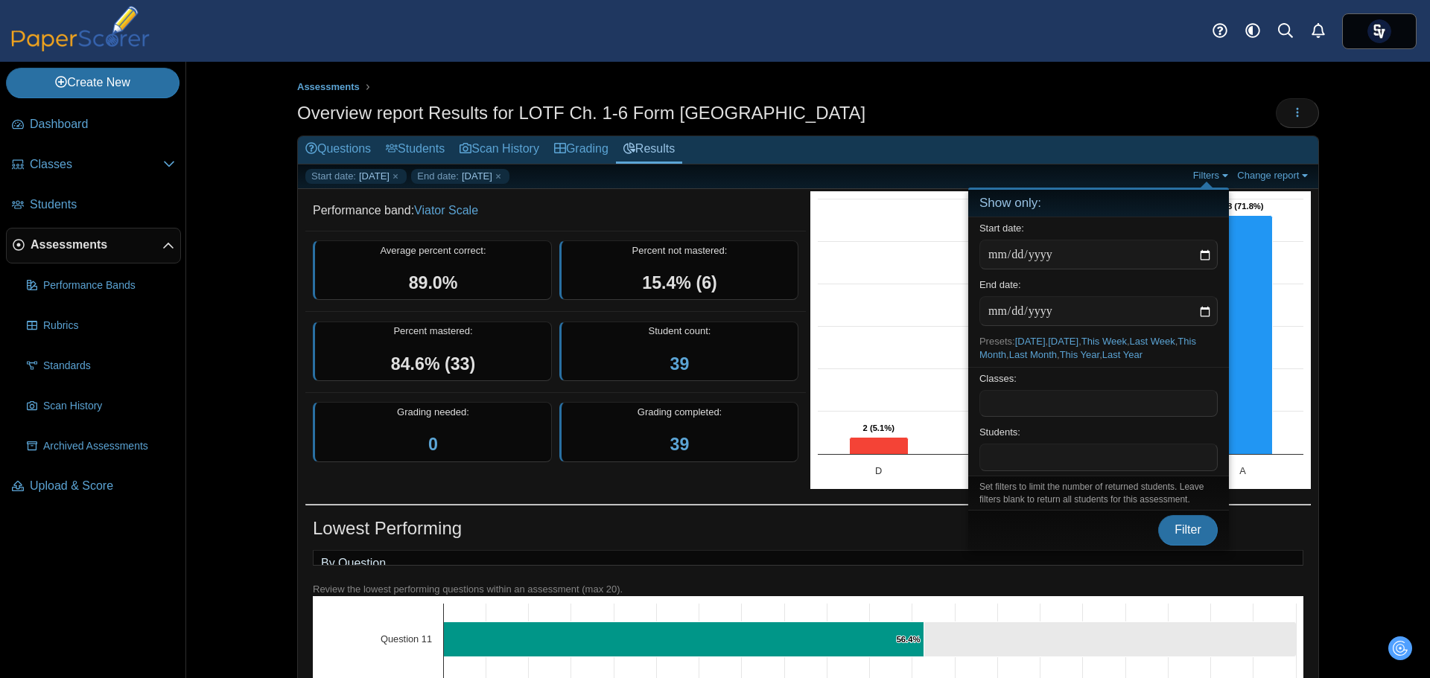
click at [1052, 406] on span at bounding box center [1098, 403] width 237 height 25
click at [1166, 533] on button "Filter" at bounding box center [1188, 530] width 60 height 30
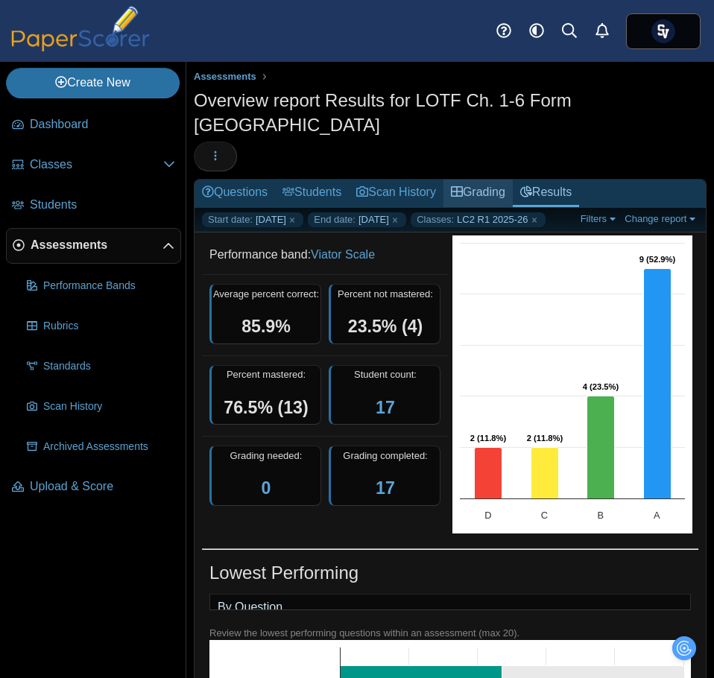
click at [460, 185] on icon at bounding box center [457, 191] width 12 height 12
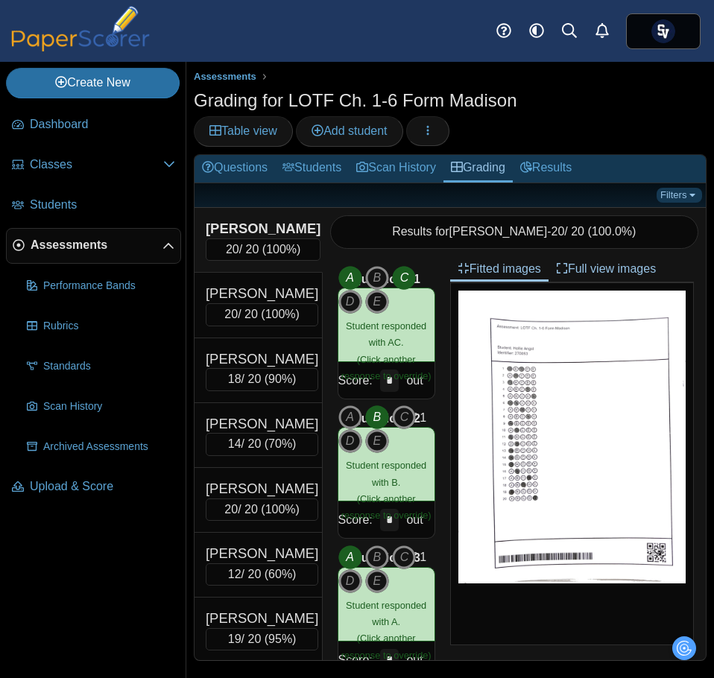
click at [678, 188] on link "Filters" at bounding box center [678, 195] width 45 height 15
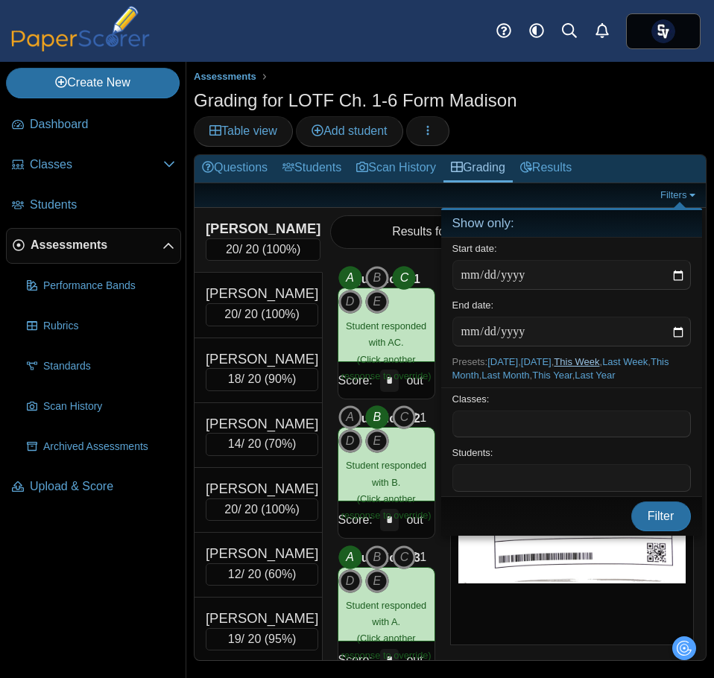
click at [591, 360] on link "This Week" at bounding box center [575, 361] width 45 height 11
type input "**********"
click at [644, 519] on button "Filter" at bounding box center [661, 516] width 60 height 30
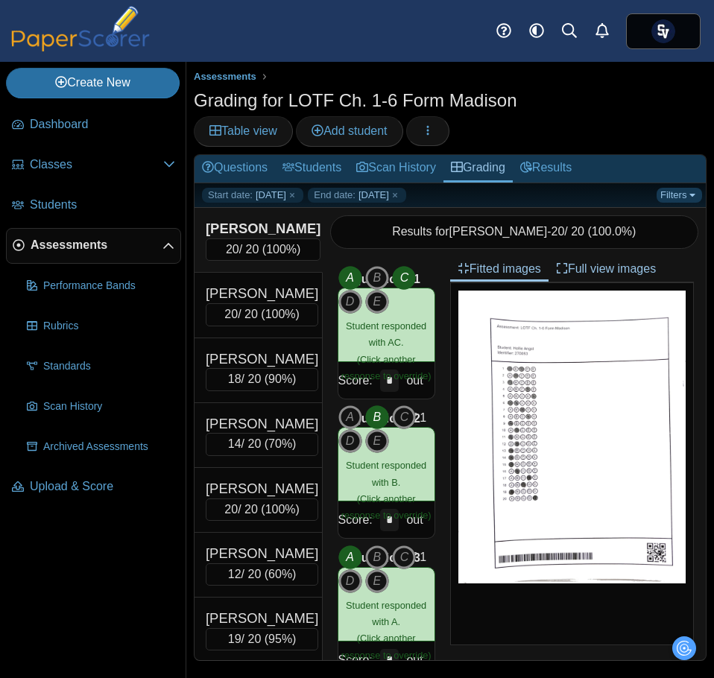
click at [685, 194] on link "Filters" at bounding box center [678, 195] width 45 height 15
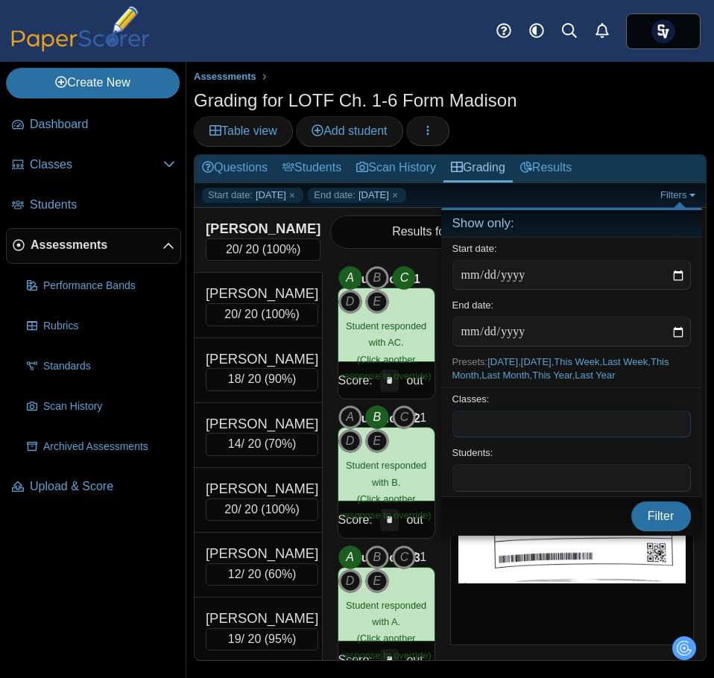
click at [504, 425] on span at bounding box center [571, 423] width 237 height 25
click at [652, 520] on span "Filter" at bounding box center [660, 515] width 27 height 13
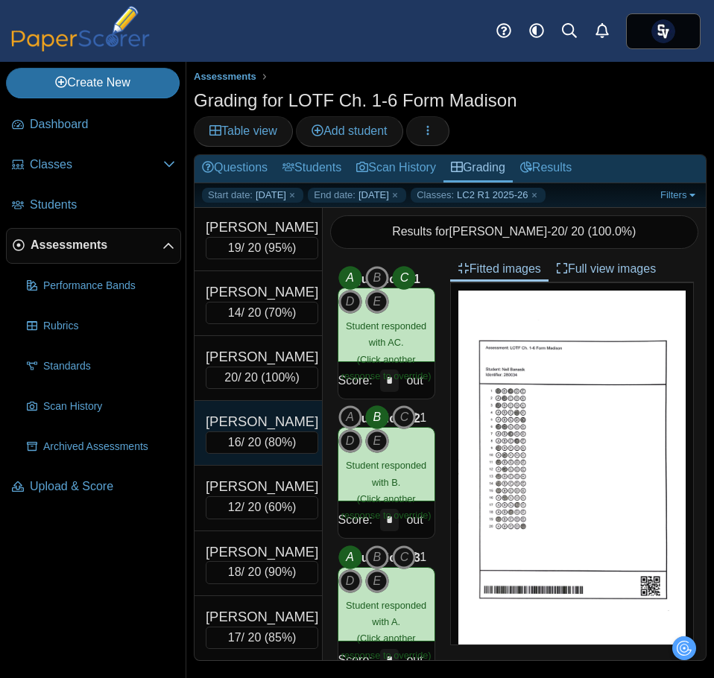
scroll to position [818, 0]
